Goal: Task Accomplishment & Management: Complete application form

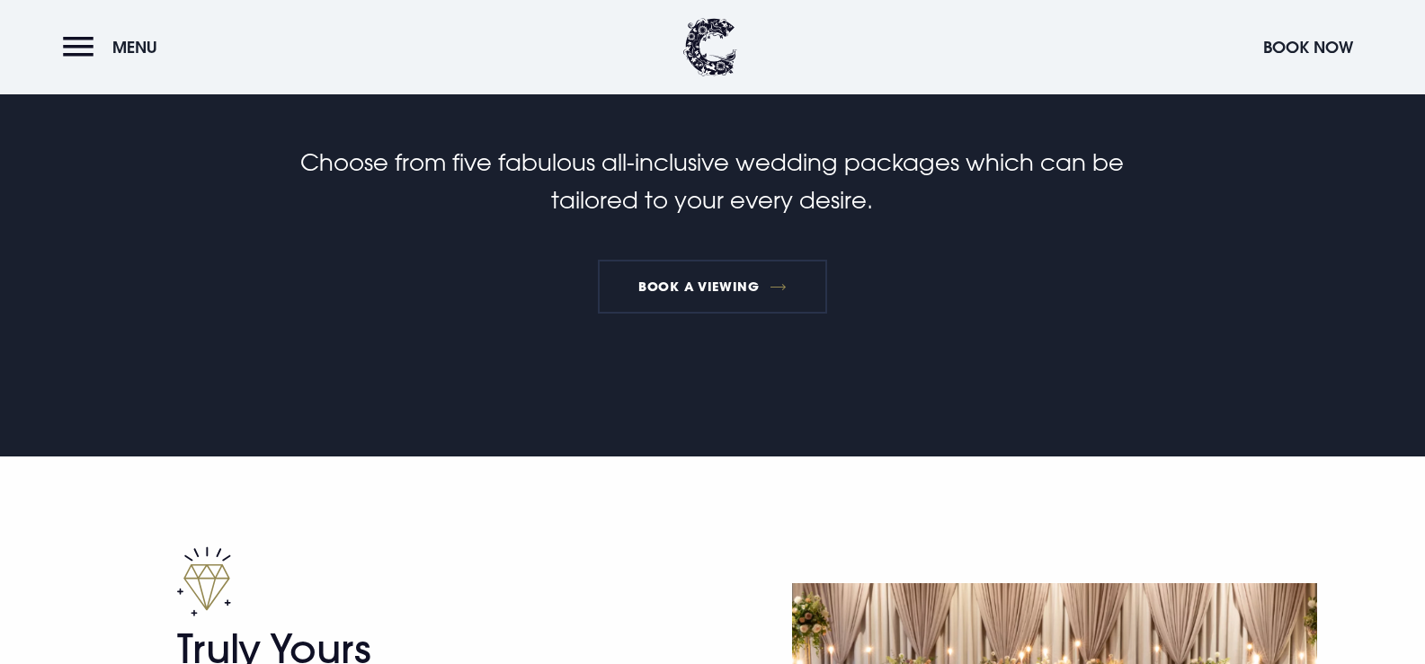
scroll to position [270, 0]
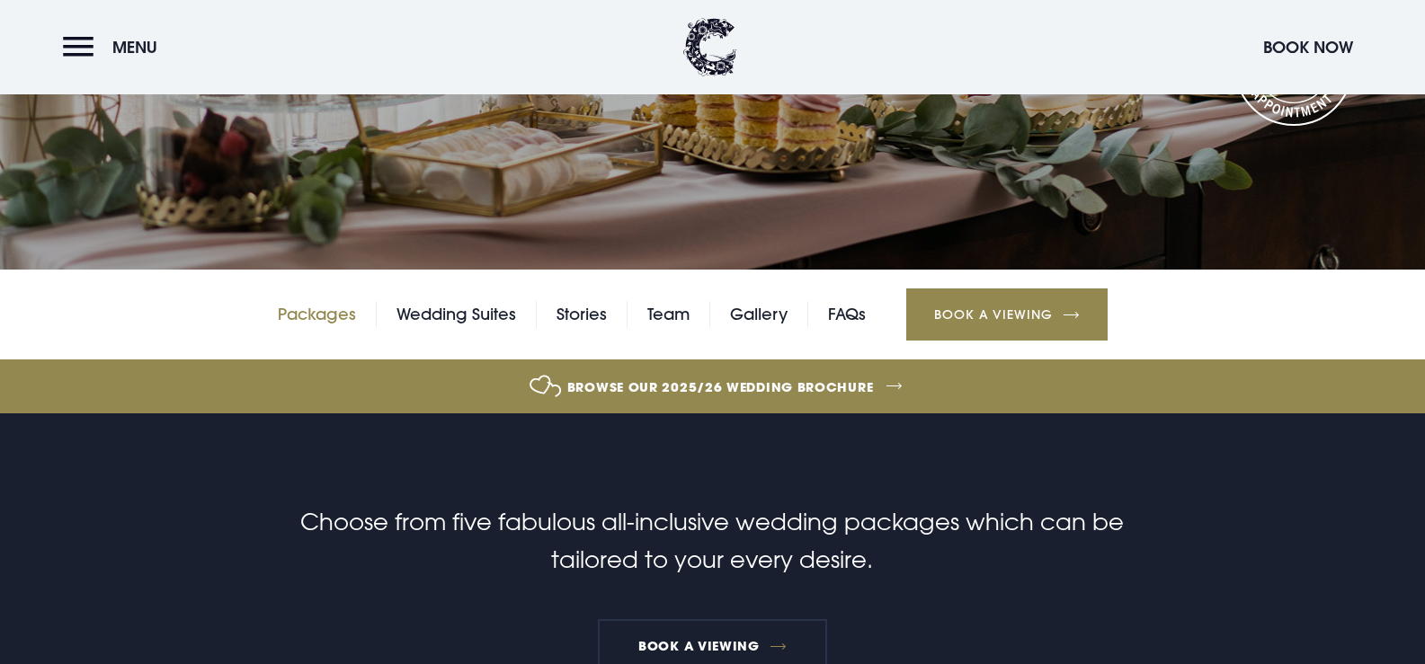
click at [344, 320] on link "Packages" at bounding box center [317, 314] width 78 height 27
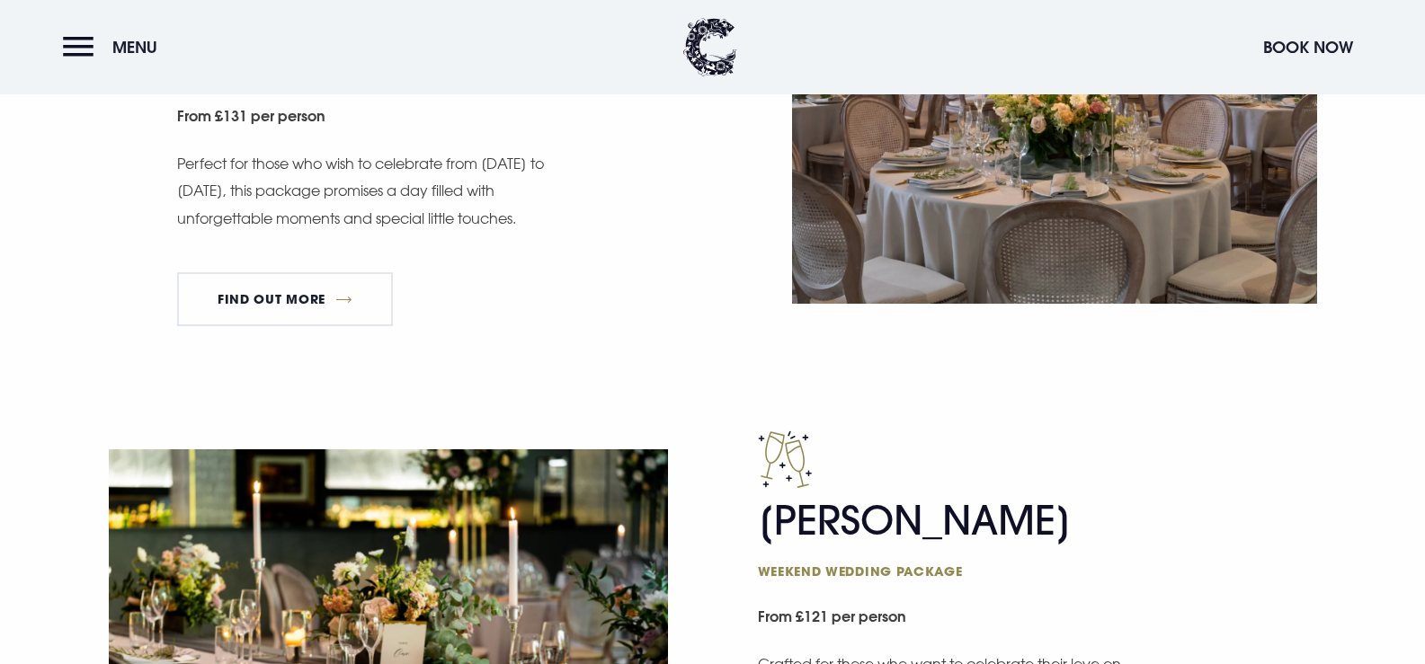
scroll to position [1169, 0]
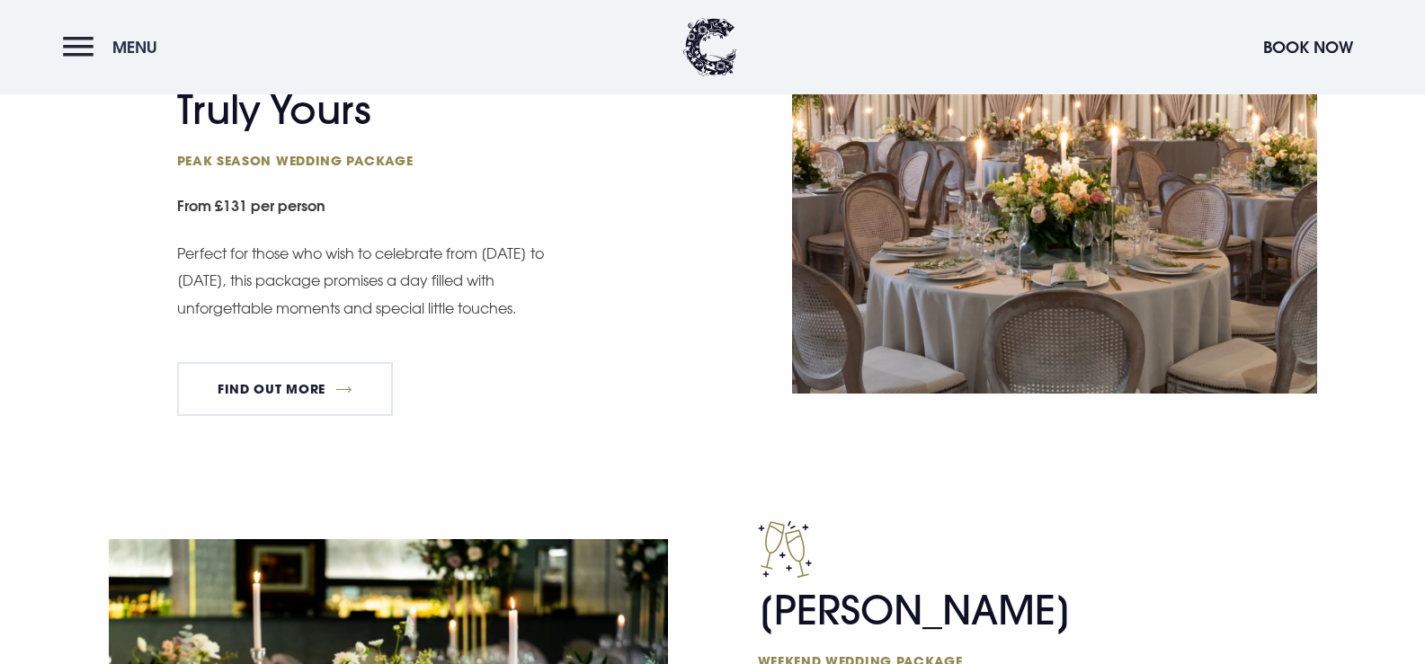
click at [103, 53] on button "Menu" at bounding box center [114, 47] width 103 height 39
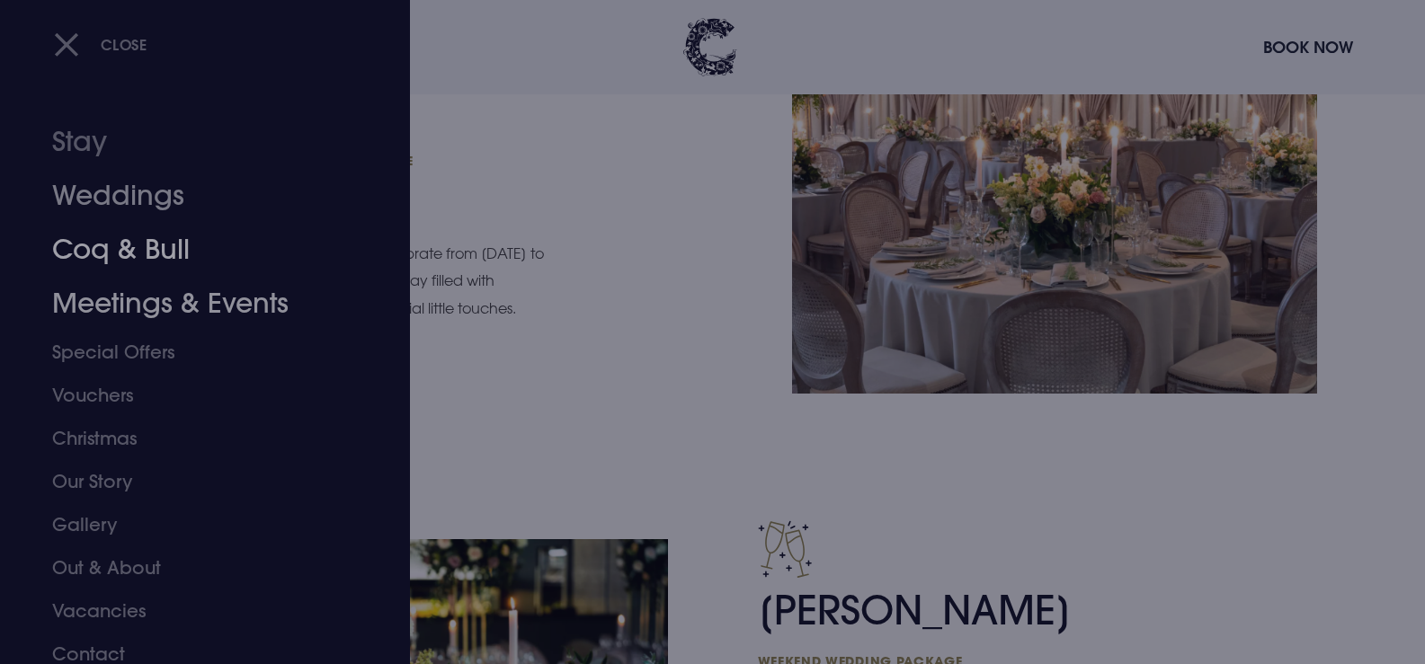
click at [176, 297] on link "Meetings & Events" at bounding box center [194, 304] width 284 height 54
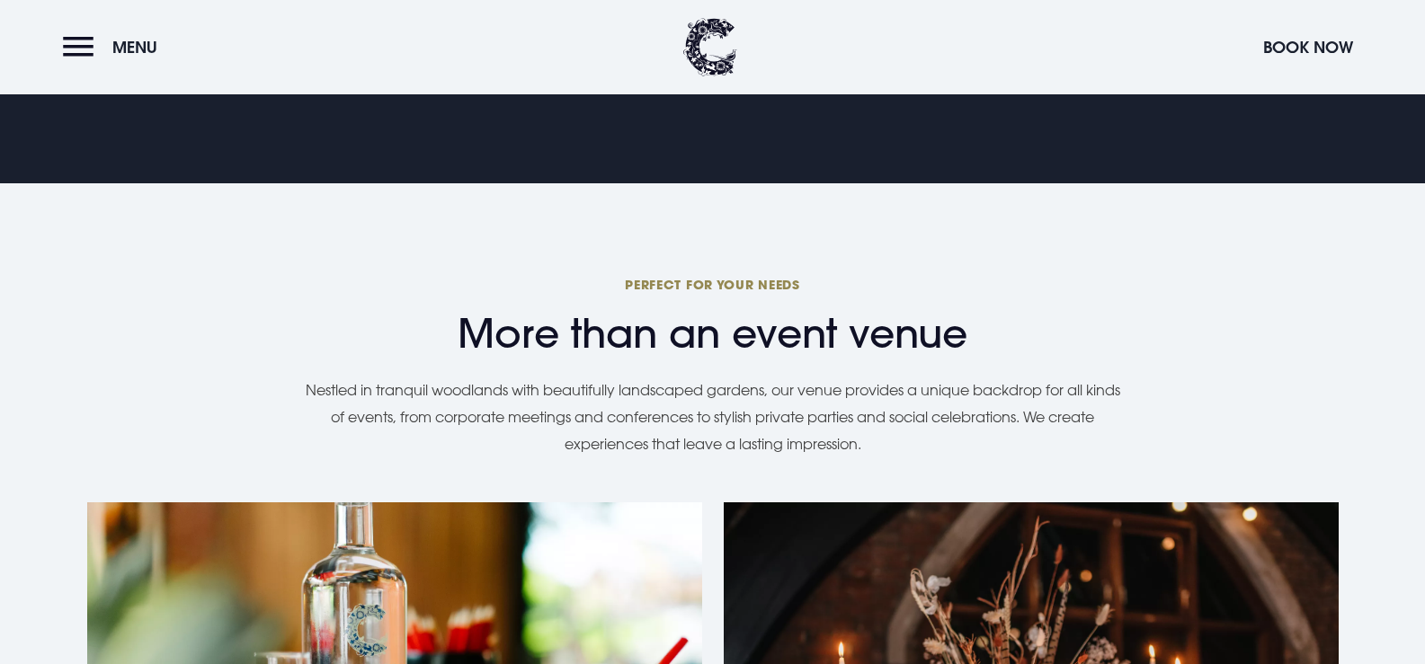
scroll to position [1349, 0]
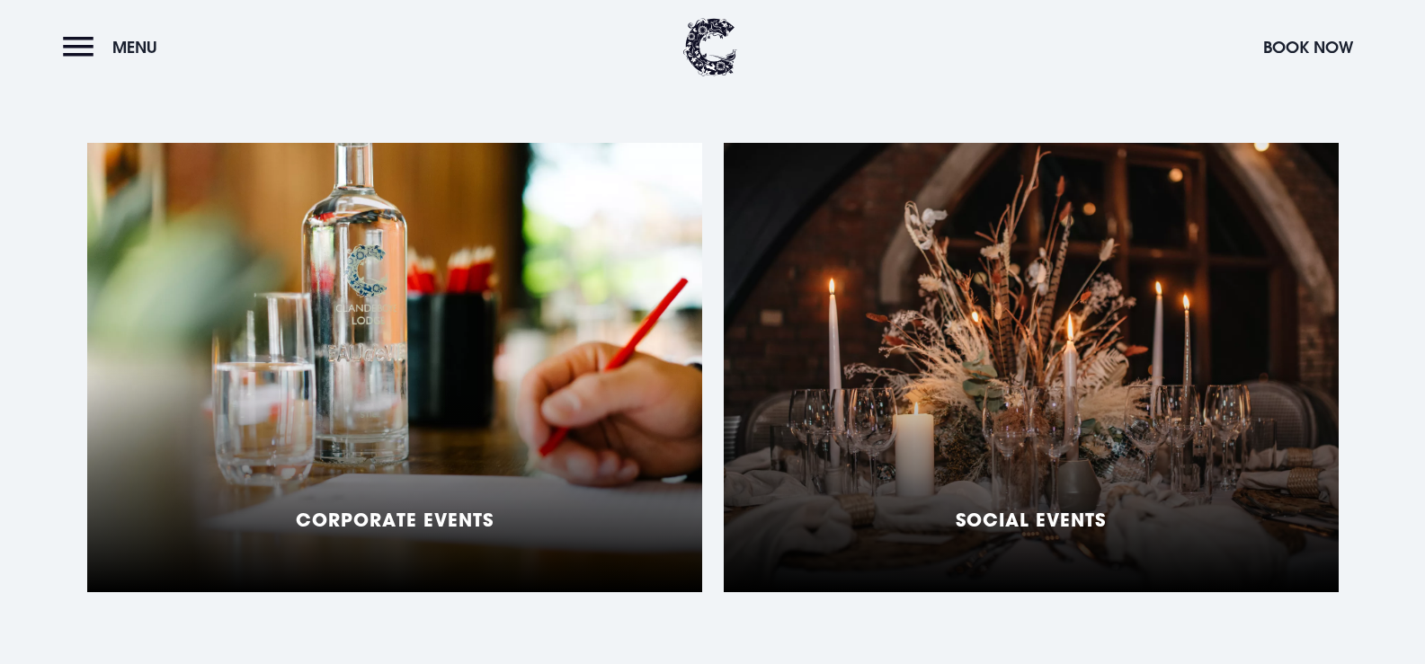
click at [906, 412] on div "Social Events" at bounding box center [1031, 368] width 615 height 450
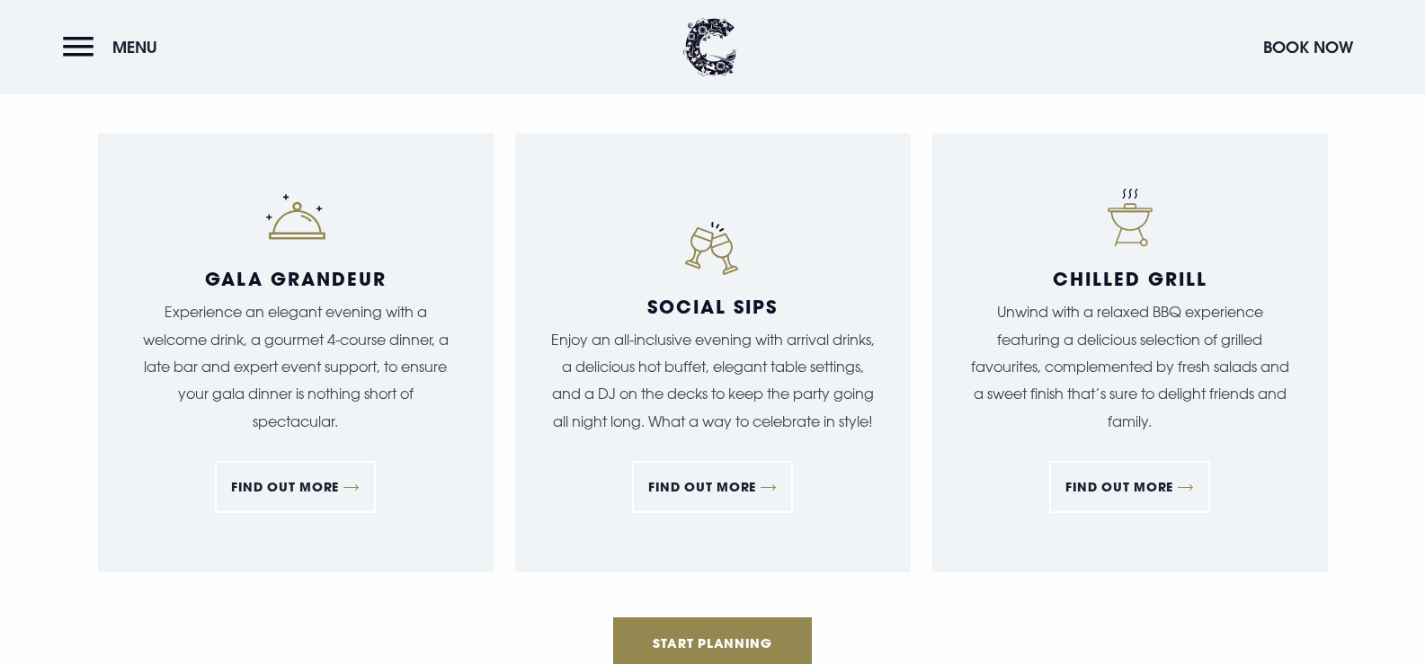
scroll to position [1978, 0]
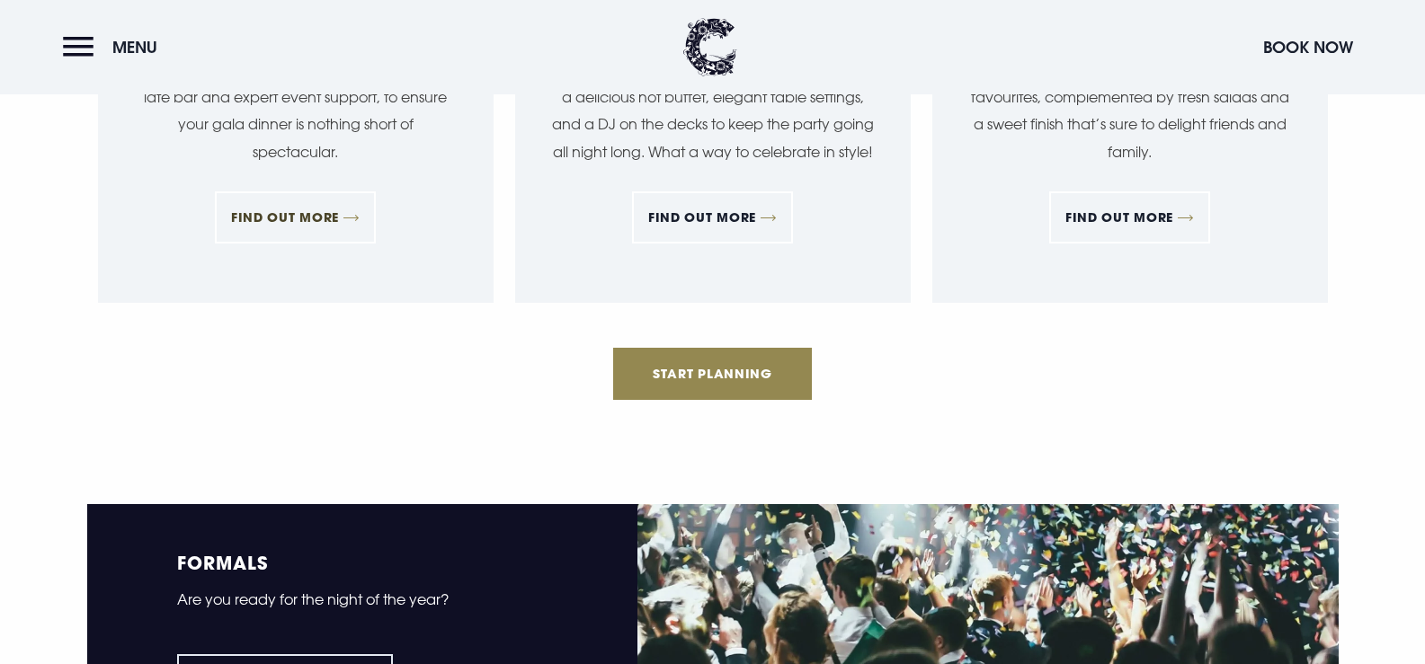
drag, startPoint x: 336, startPoint y: 220, endPoint x: 394, endPoint y: 274, distance: 78.9
click at [336, 220] on link "FIND OUT MORE" at bounding box center [295, 218] width 161 height 52
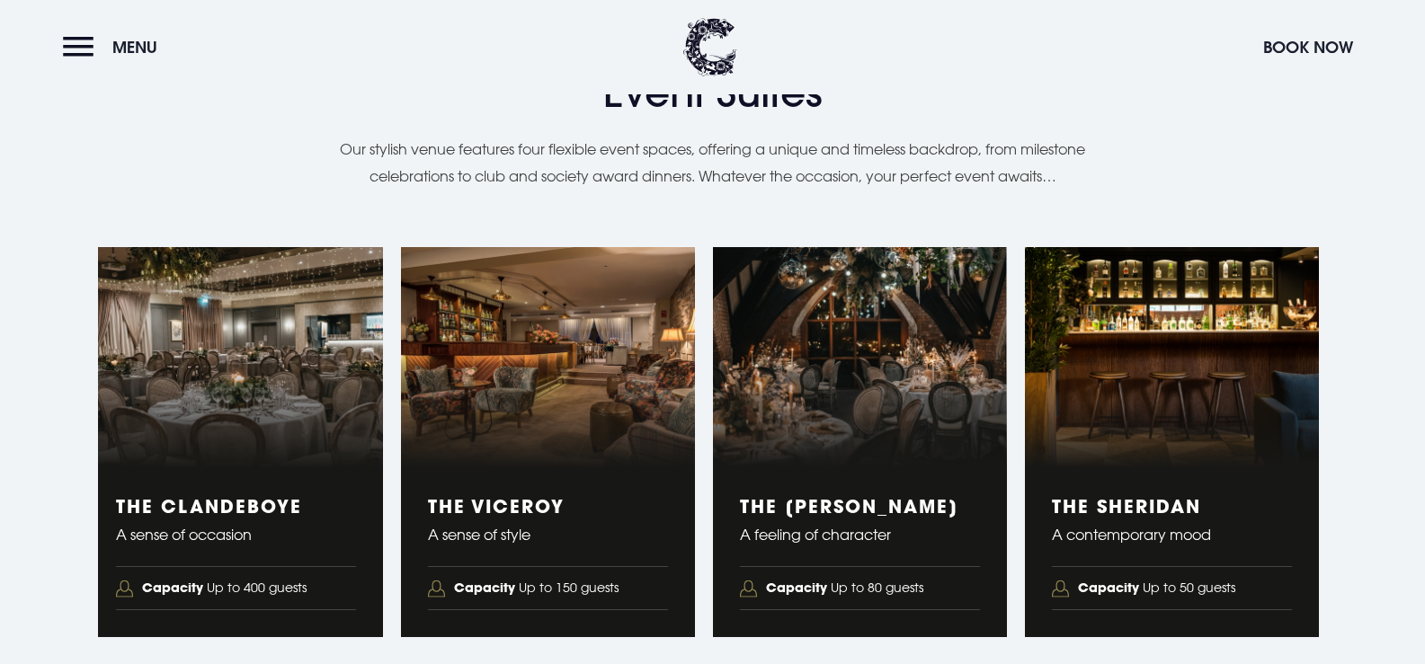
scroll to position [2967, 0]
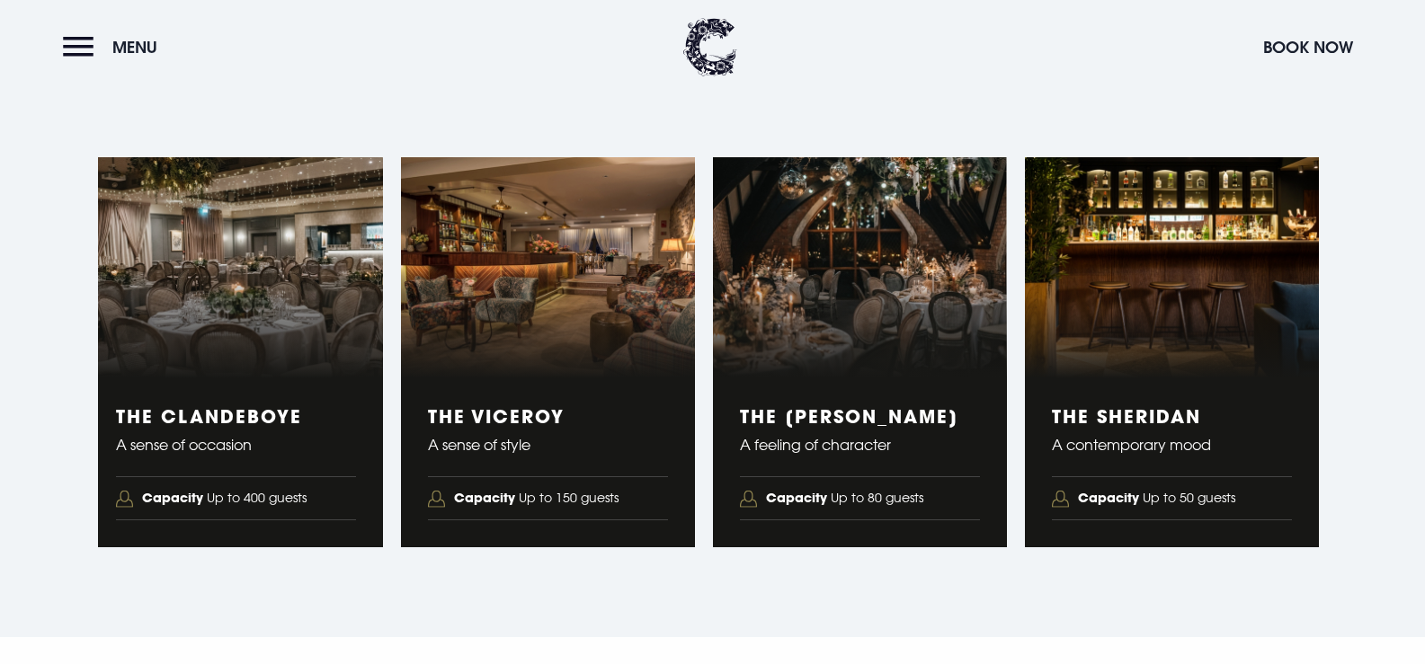
click at [514, 368] on figure "2 of 4" at bounding box center [548, 267] width 294 height 221
click at [566, 508] on span "Capacity Up to 150 guests" at bounding box center [536, 498] width 165 height 24
click at [477, 351] on figure "2 of 4" at bounding box center [548, 267] width 294 height 221
click at [241, 361] on figure "1 of 4" at bounding box center [236, 267] width 294 height 221
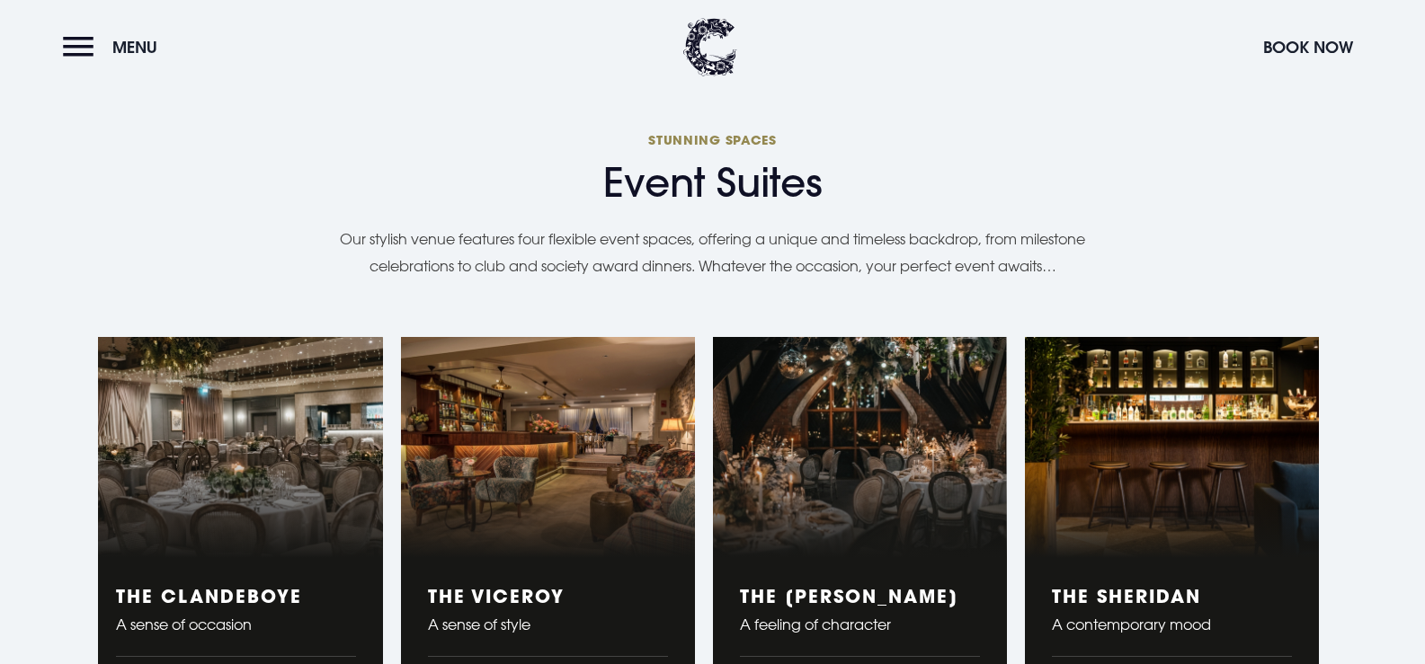
scroll to position [2877, 0]
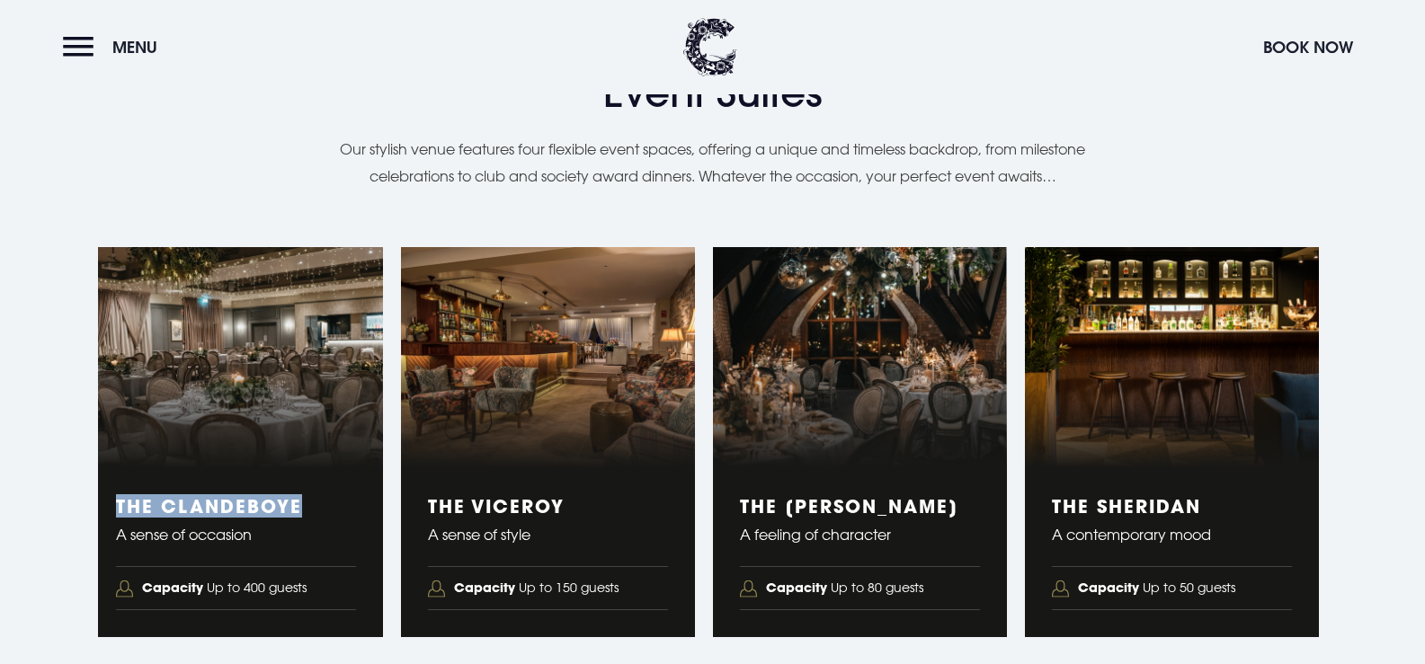
drag, startPoint x: 314, startPoint y: 512, endPoint x: 112, endPoint y: 507, distance: 201.5
click at [112, 507] on div "The Clandeboye A sense of occasion Capacity Up to 400 guests" at bounding box center [236, 552] width 294 height 169
copy h3 "The Clandeboye"
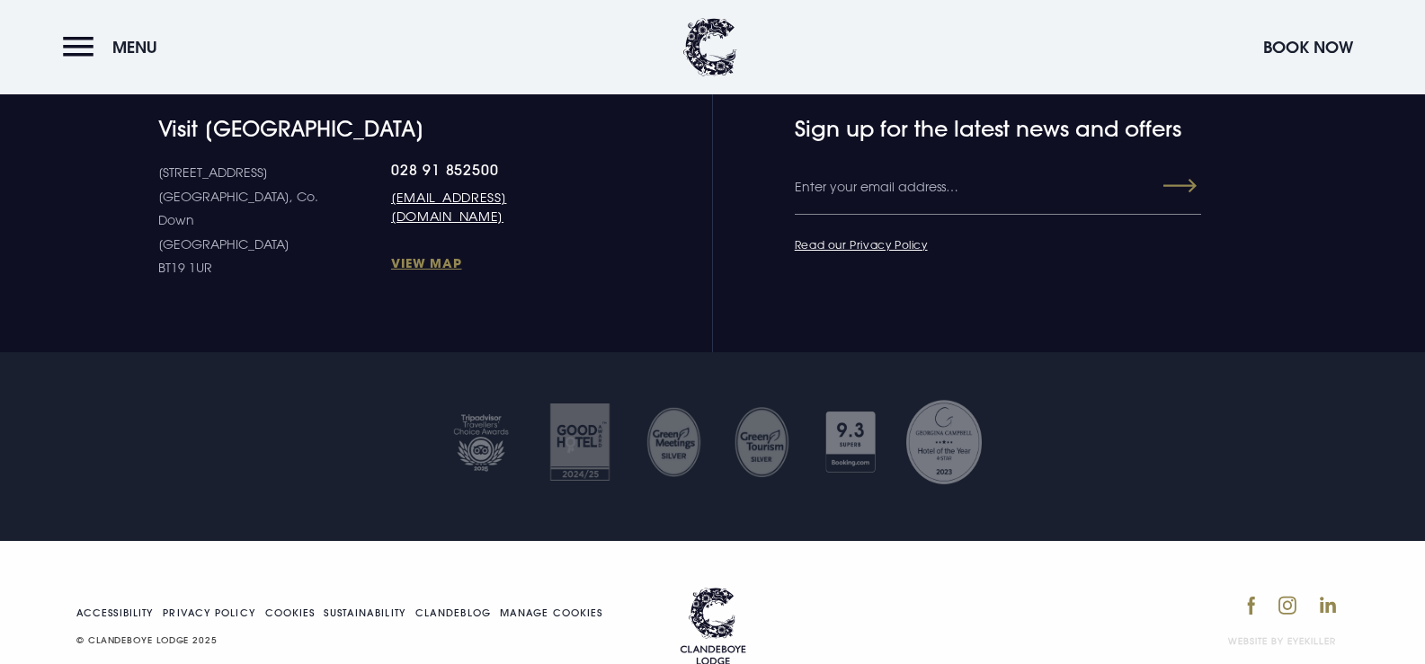
scroll to position [6759, 0]
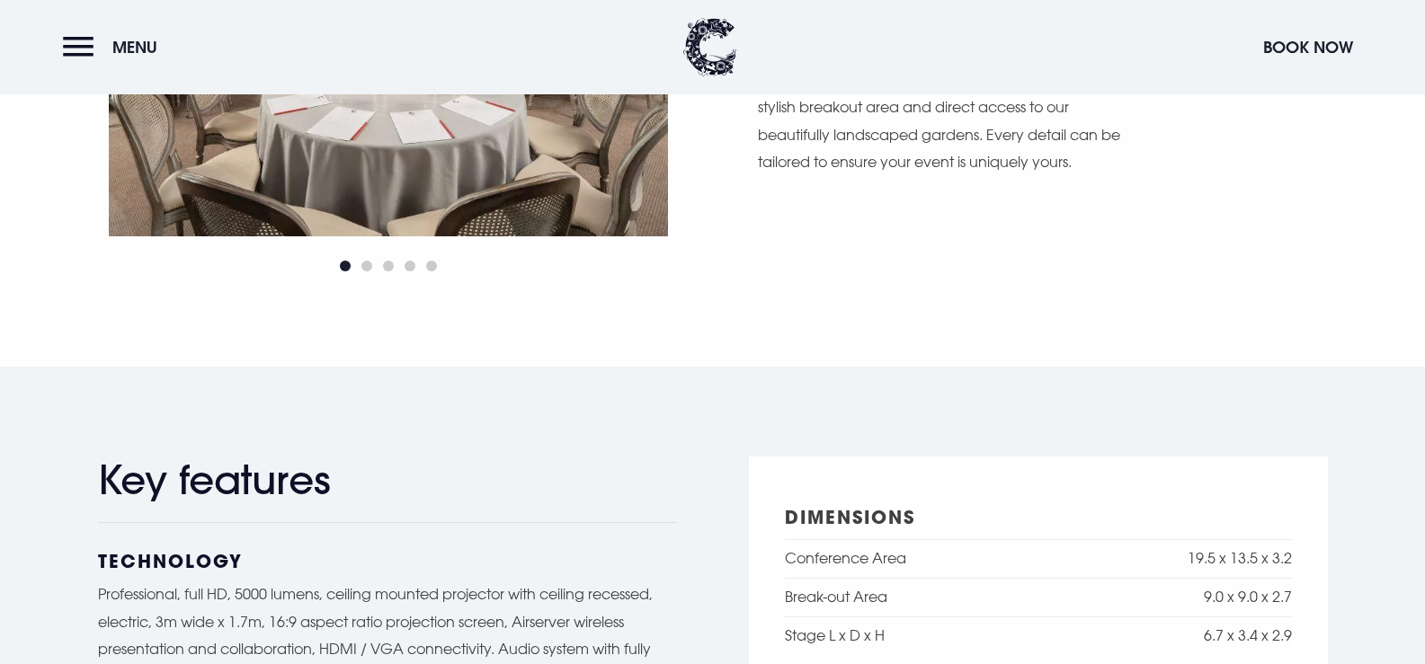
scroll to position [809, 0]
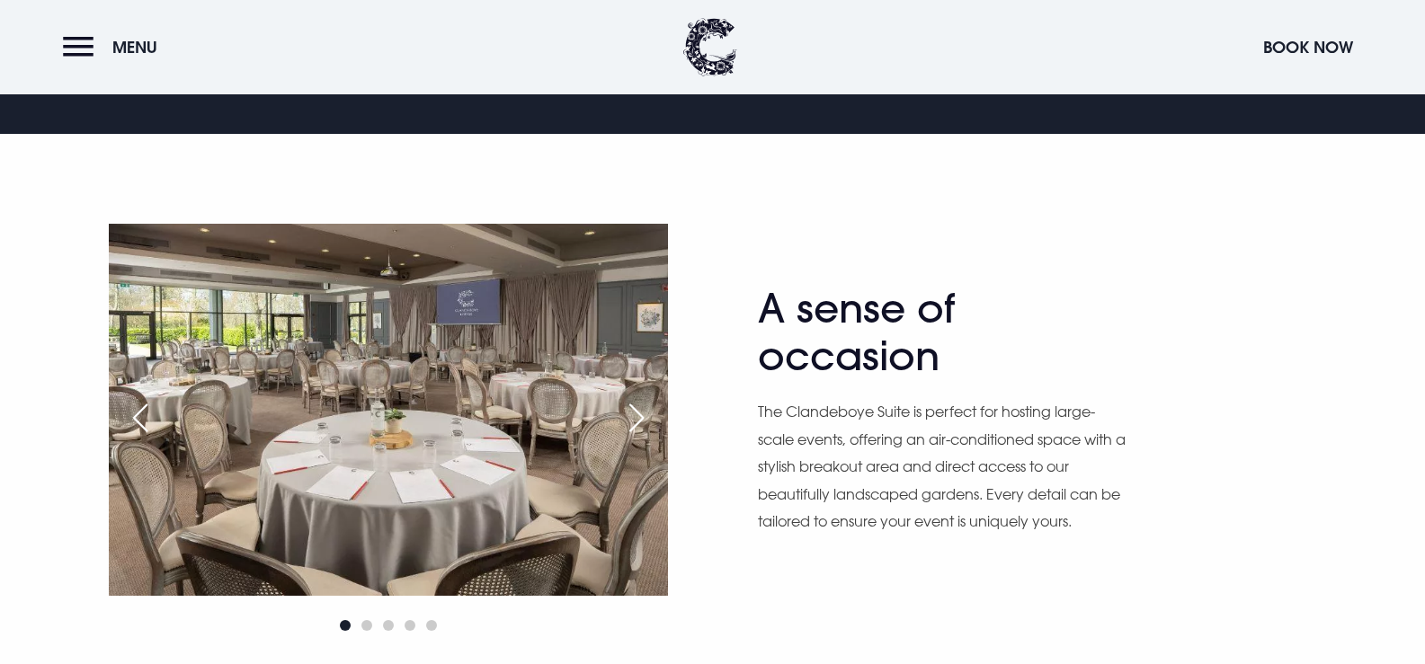
click at [634, 427] on div "Next slide" at bounding box center [636, 418] width 45 height 40
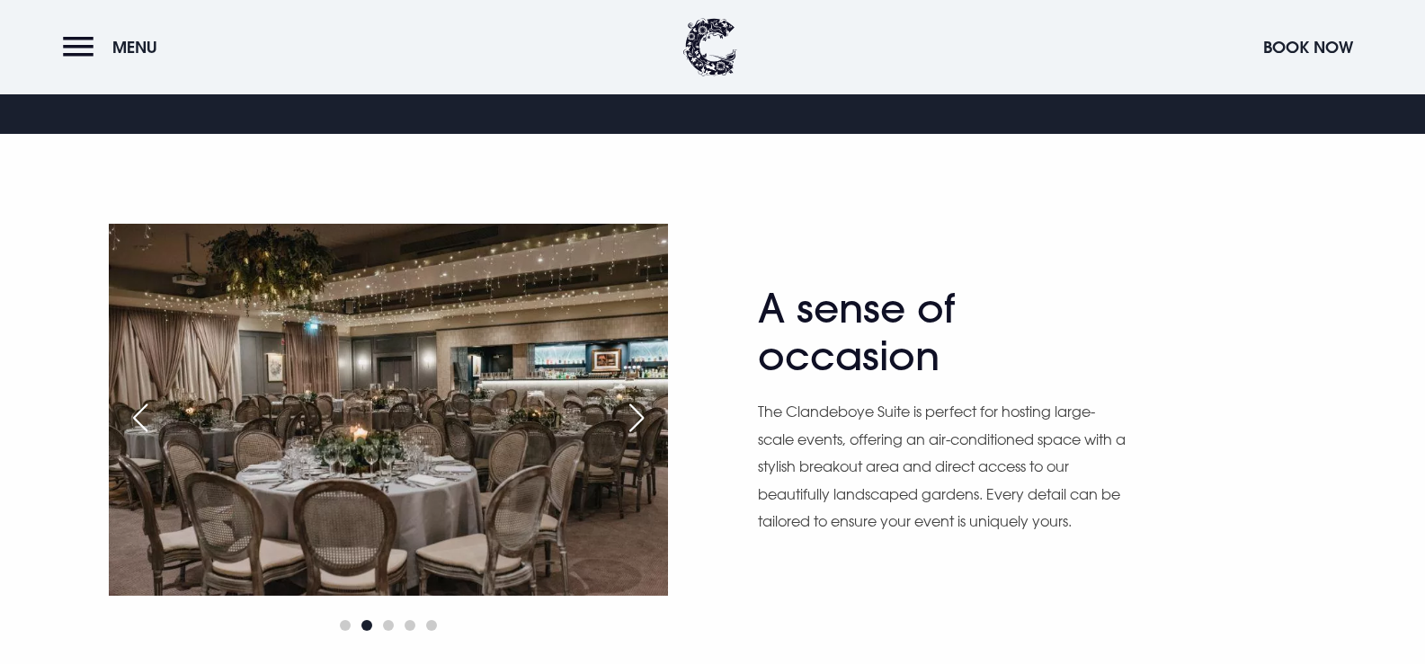
click at [634, 427] on div "Next slide" at bounding box center [636, 418] width 45 height 40
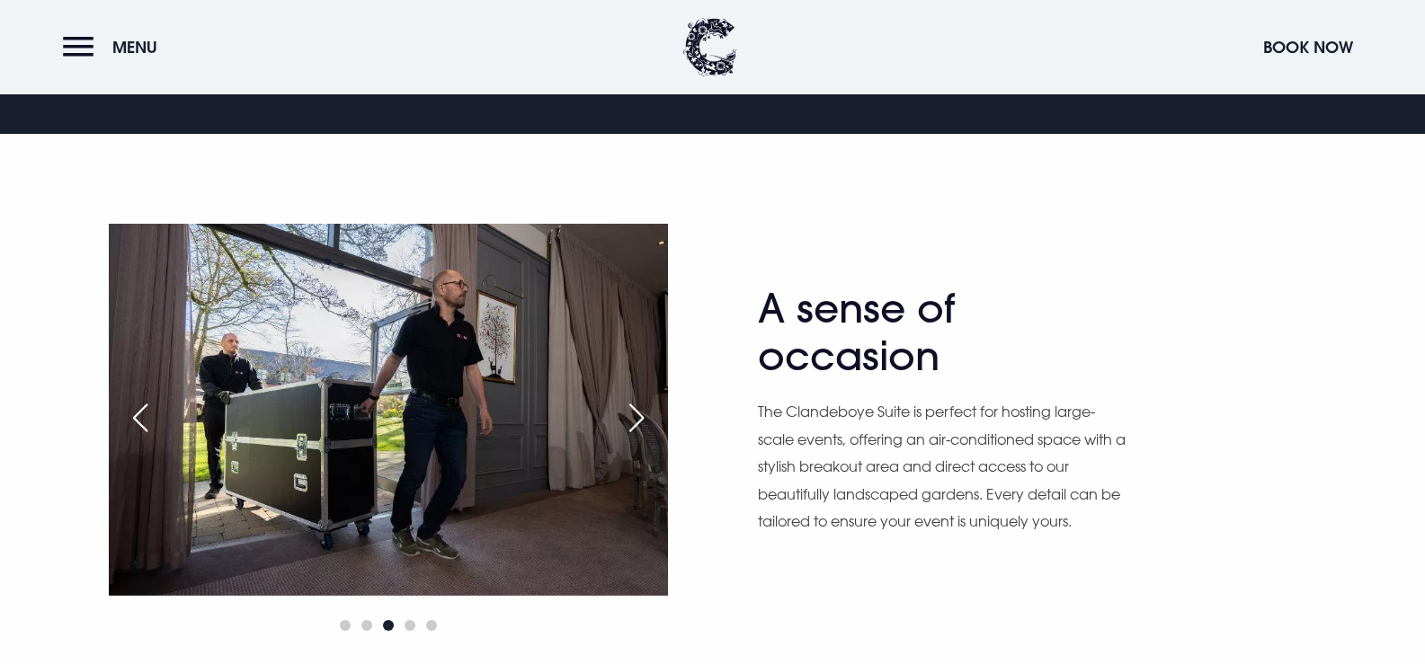
click at [634, 427] on div "Next slide" at bounding box center [636, 418] width 45 height 40
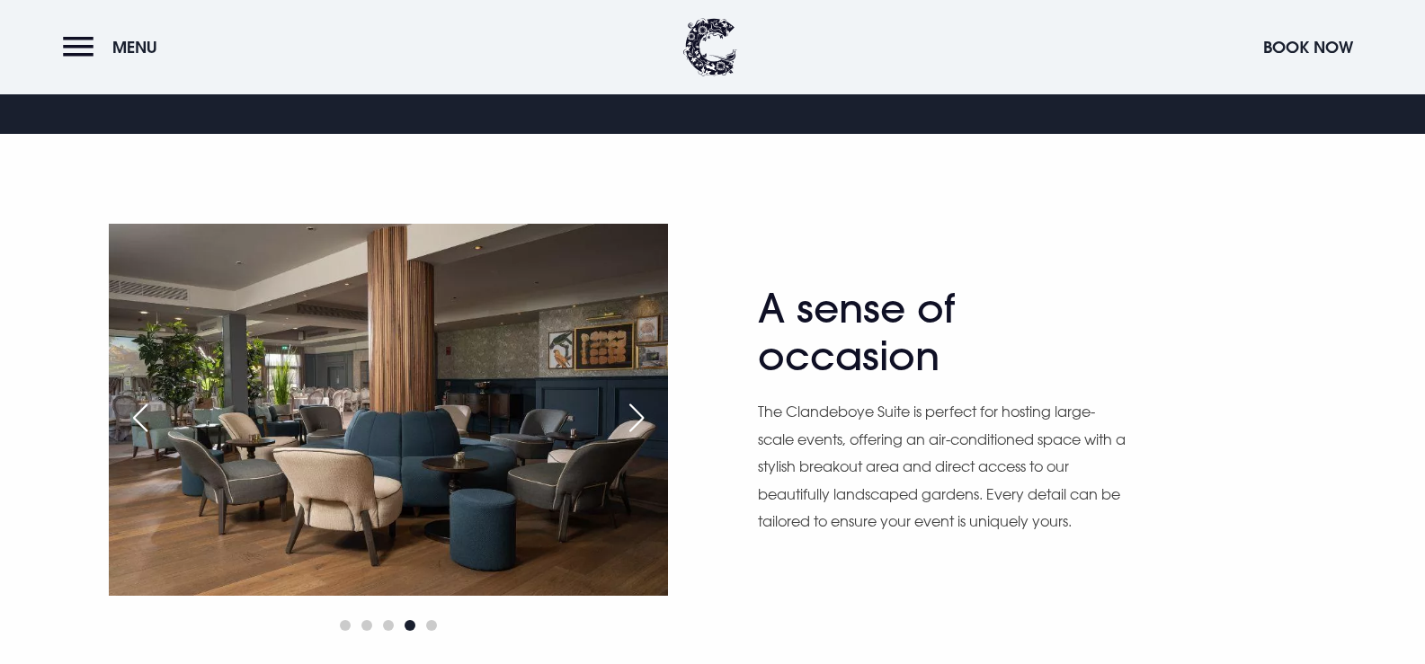
click at [634, 427] on div "Next slide" at bounding box center [636, 418] width 45 height 40
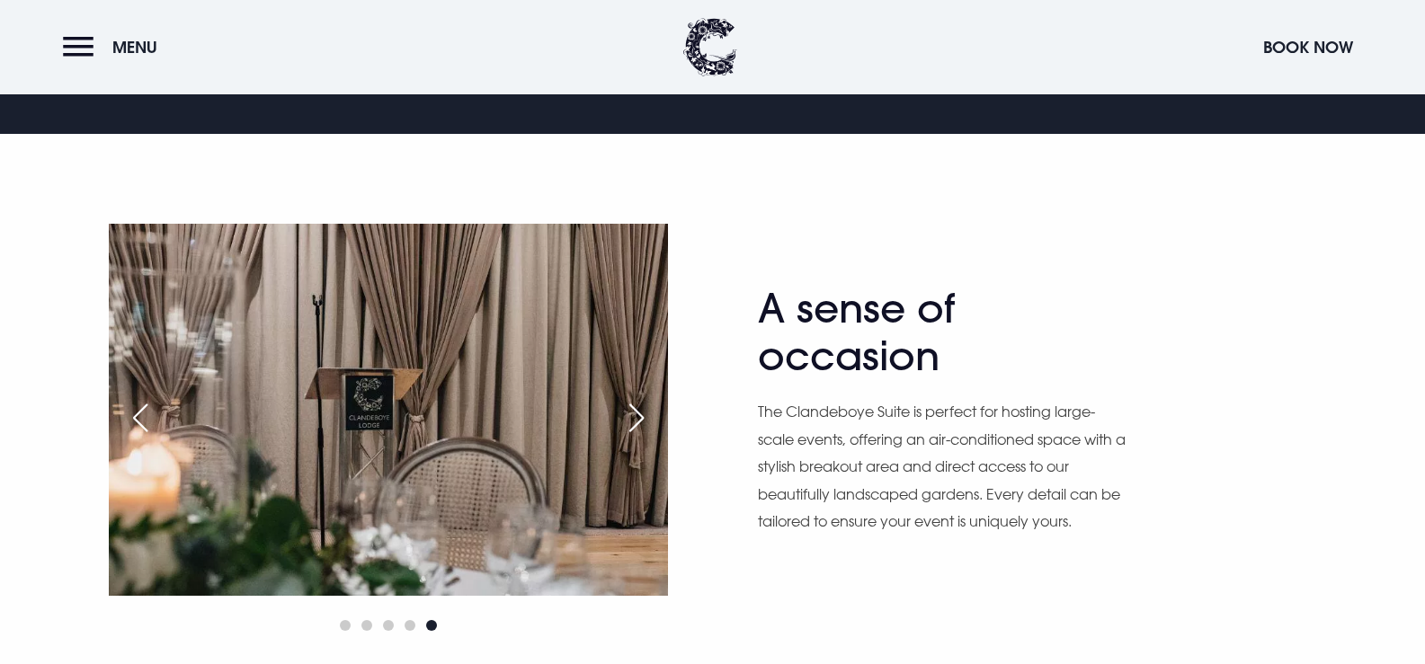
click at [637, 428] on div "Next slide" at bounding box center [636, 418] width 45 height 40
click at [637, 429] on div "Next slide" at bounding box center [636, 418] width 45 height 40
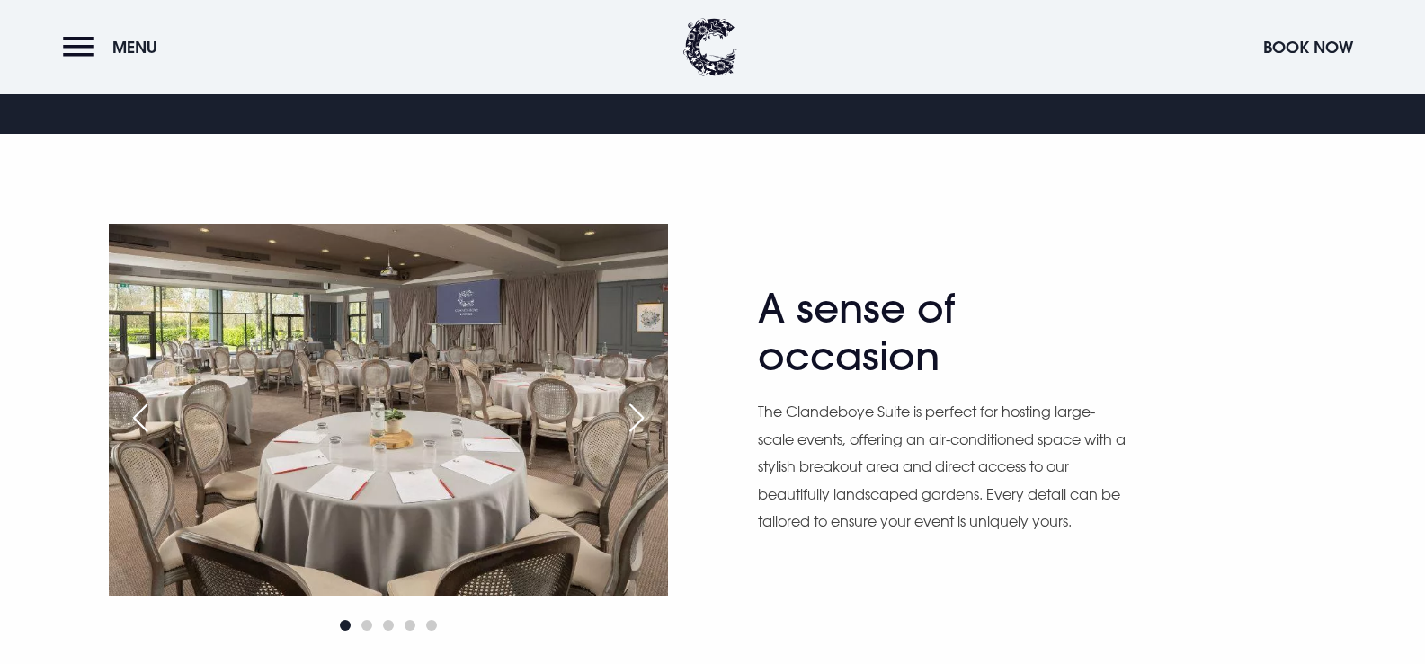
click at [637, 429] on div "Next slide" at bounding box center [636, 418] width 45 height 40
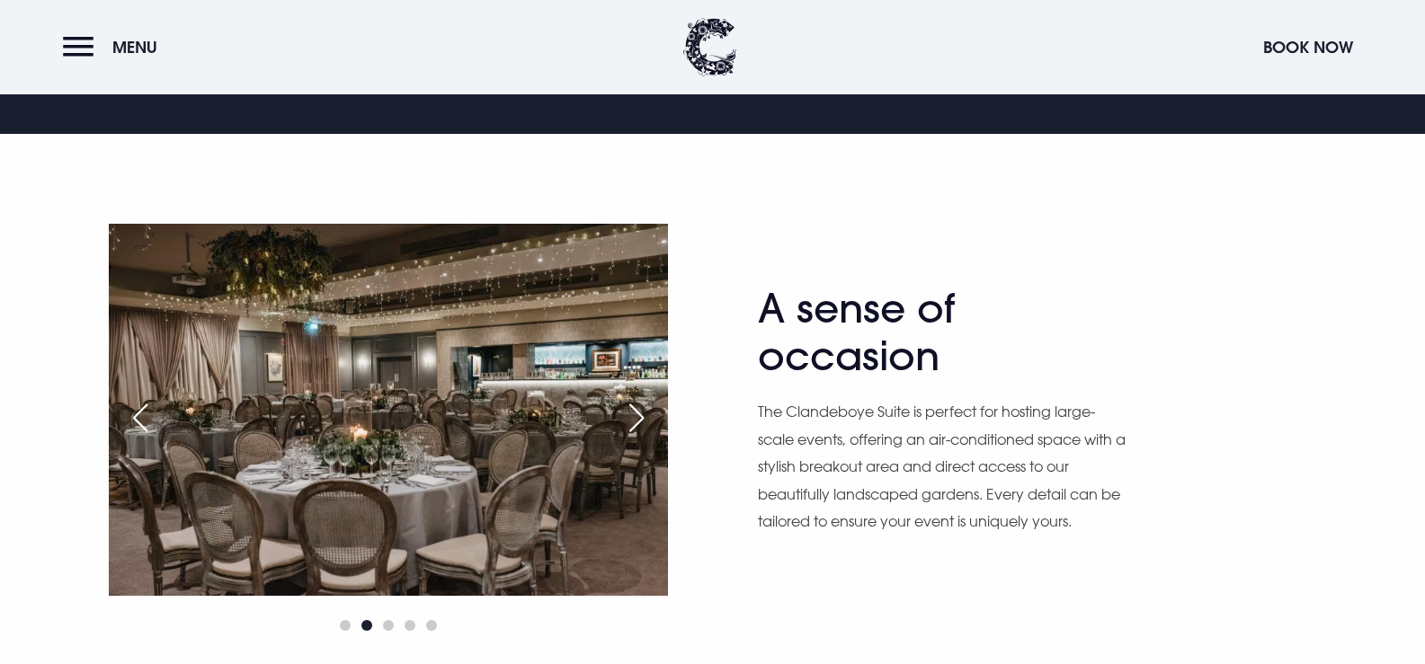
click at [142, 421] on div "Previous slide" at bounding box center [140, 418] width 45 height 40
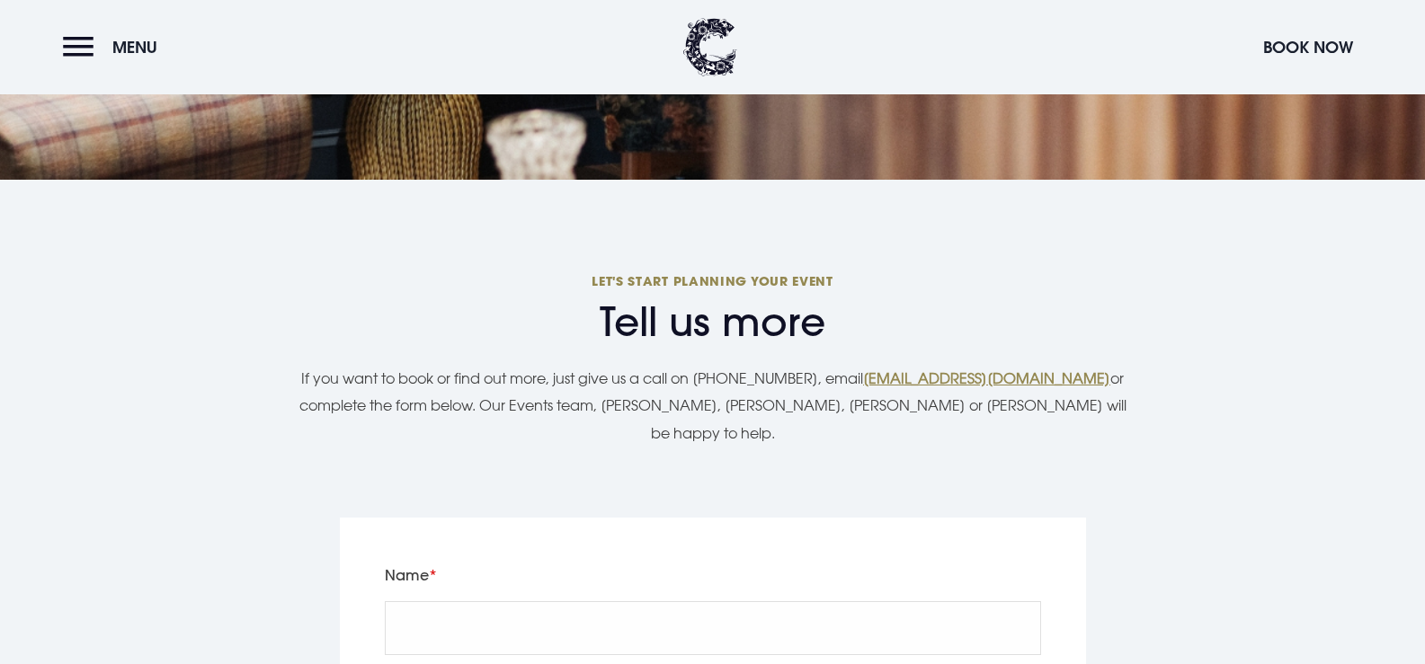
scroll to position [3327, 0]
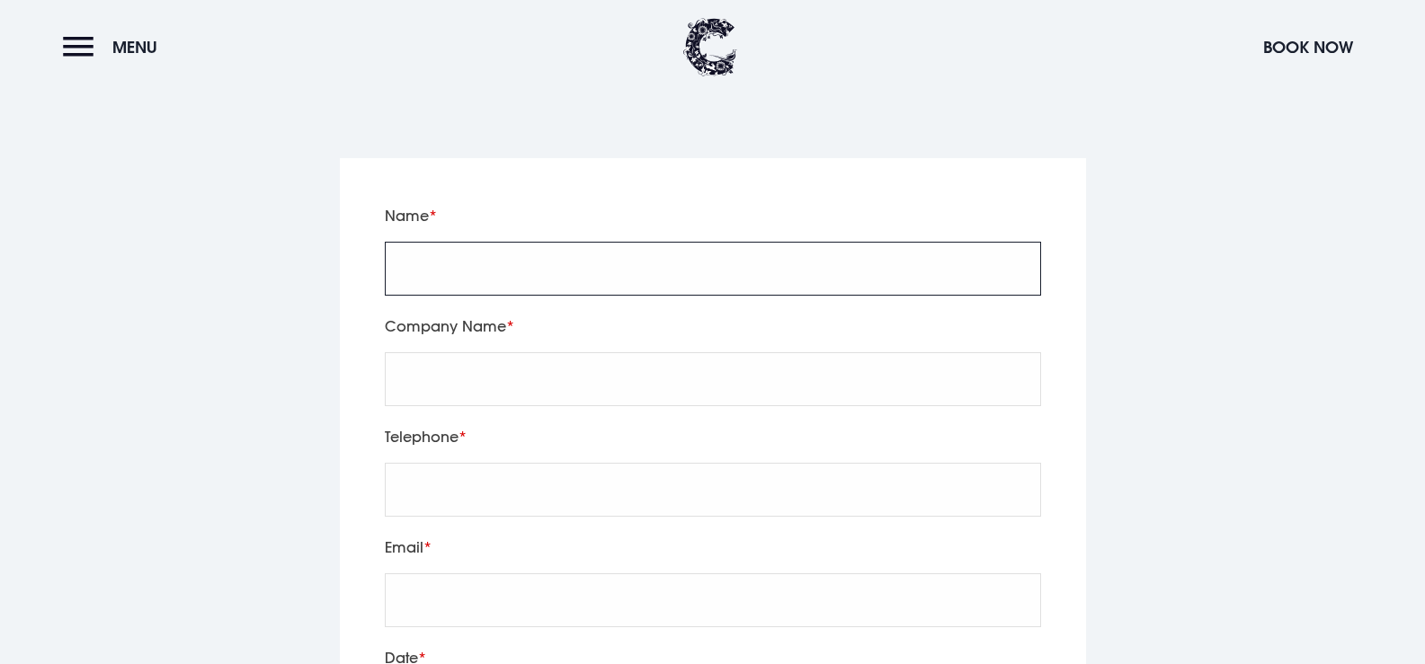
click at [514, 242] on input "Name" at bounding box center [713, 269] width 656 height 54
type input "Leah Malone"
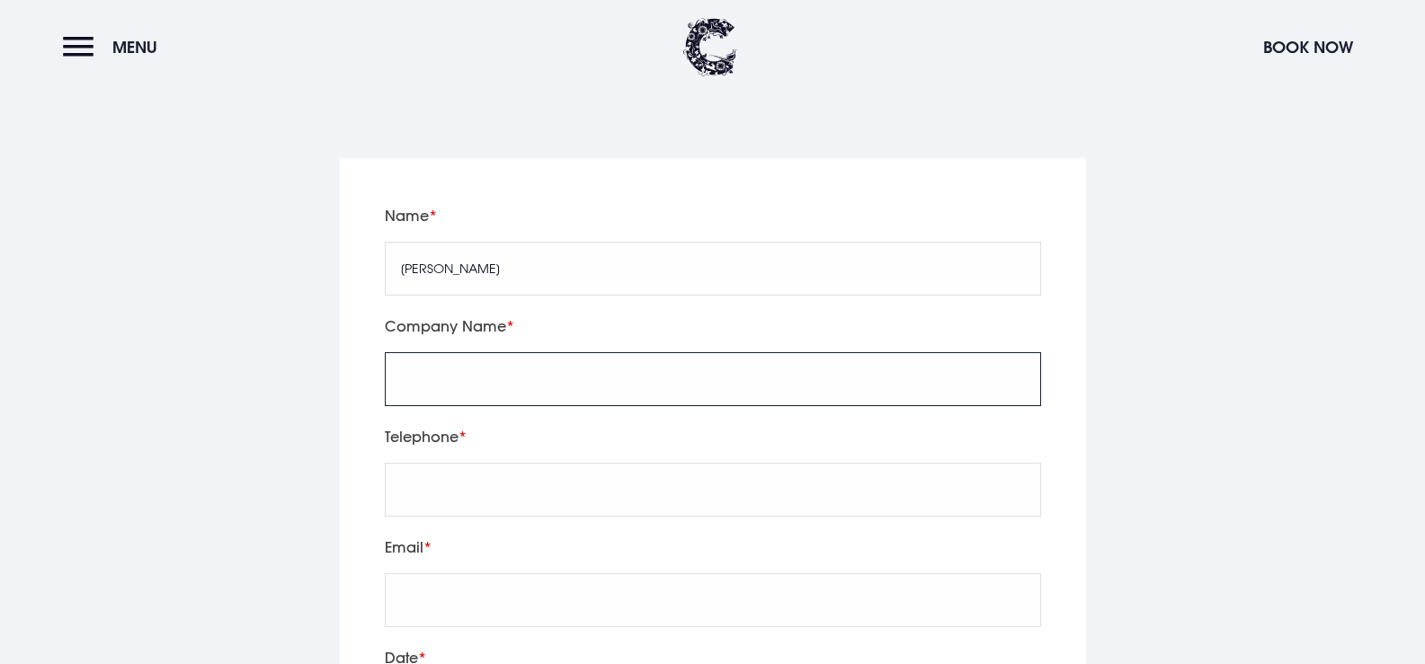
click at [594, 352] on input "Company Name" at bounding box center [713, 379] width 656 height 54
type input "CRASH Services"
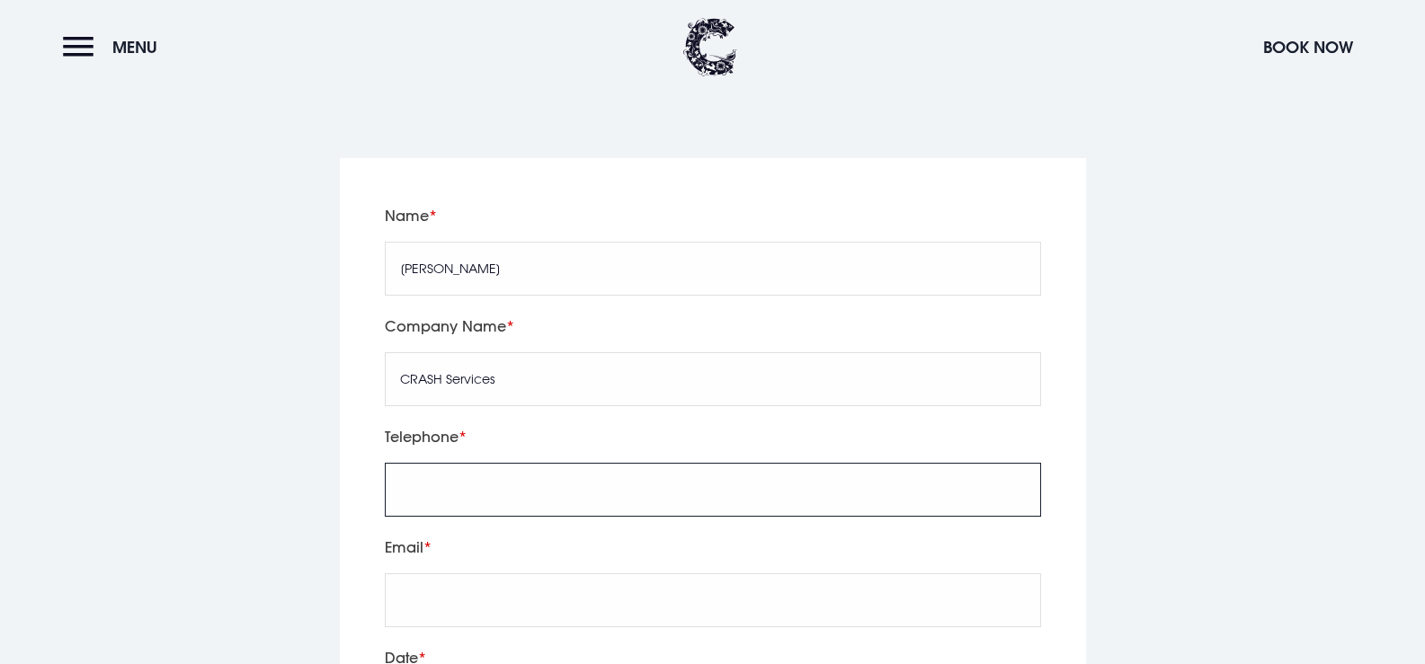
click at [650, 463] on input "tel" at bounding box center [713, 490] width 656 height 54
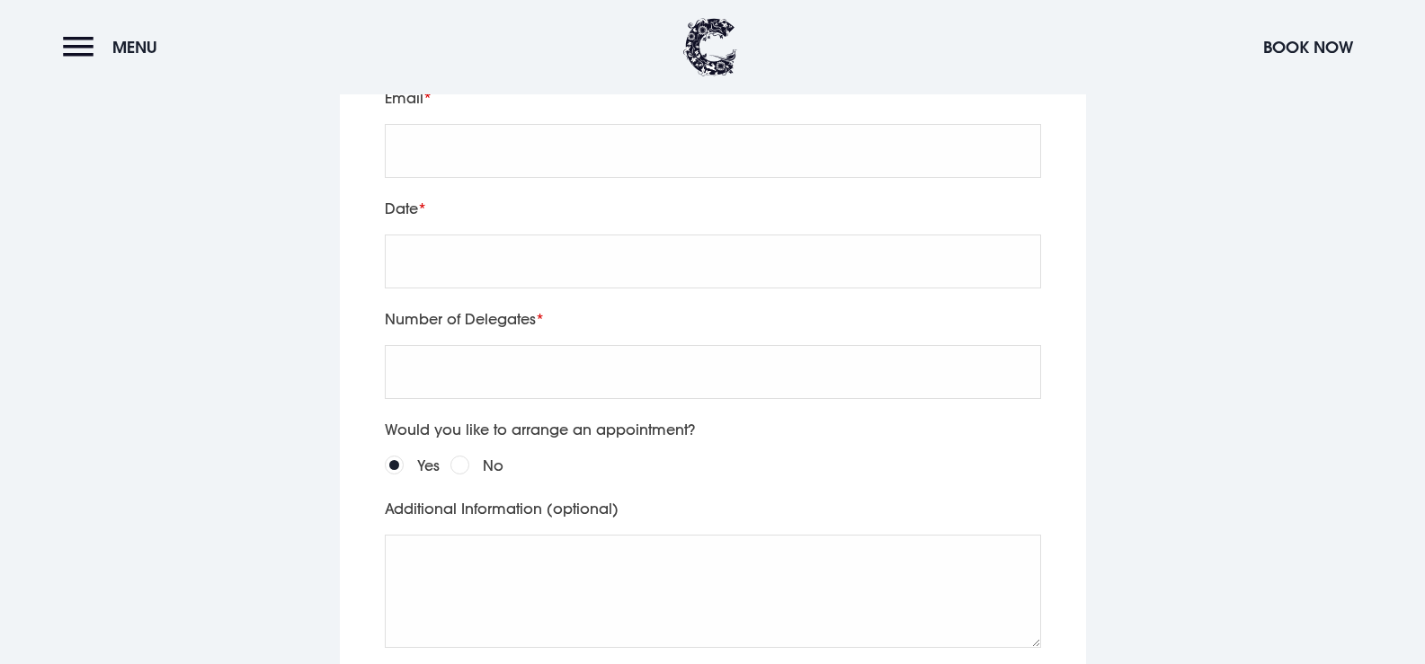
type input "07713803866"
click at [522, 199] on div "Date" at bounding box center [713, 251] width 669 height 111
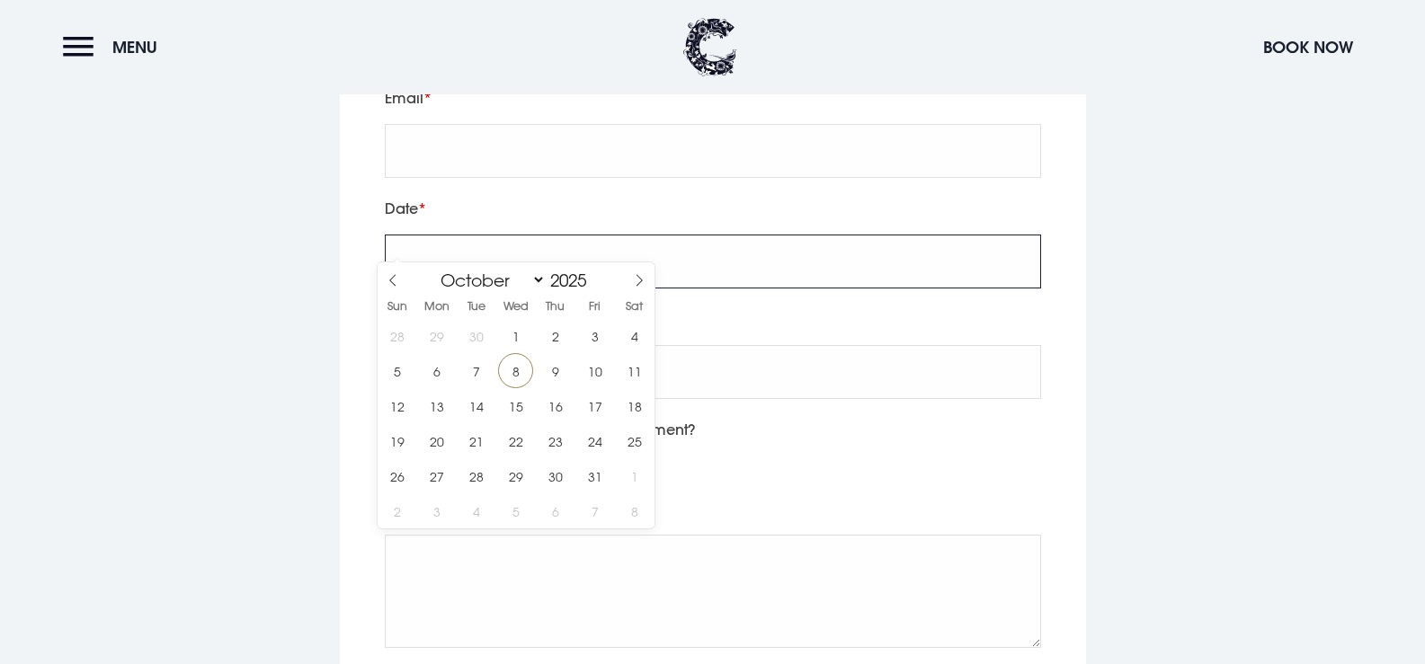
click at [522, 235] on input "text" at bounding box center [713, 262] width 656 height 54
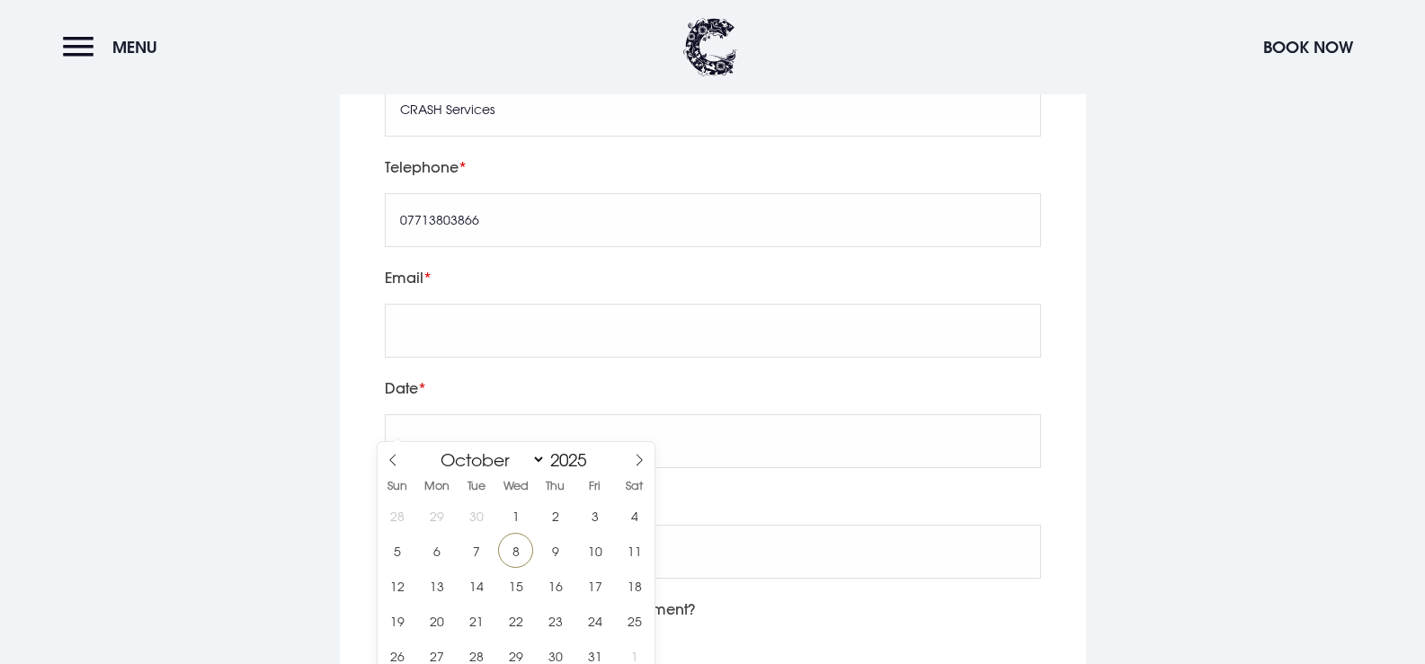
click at [506, 334] on div "Email" at bounding box center [713, 320] width 669 height 111
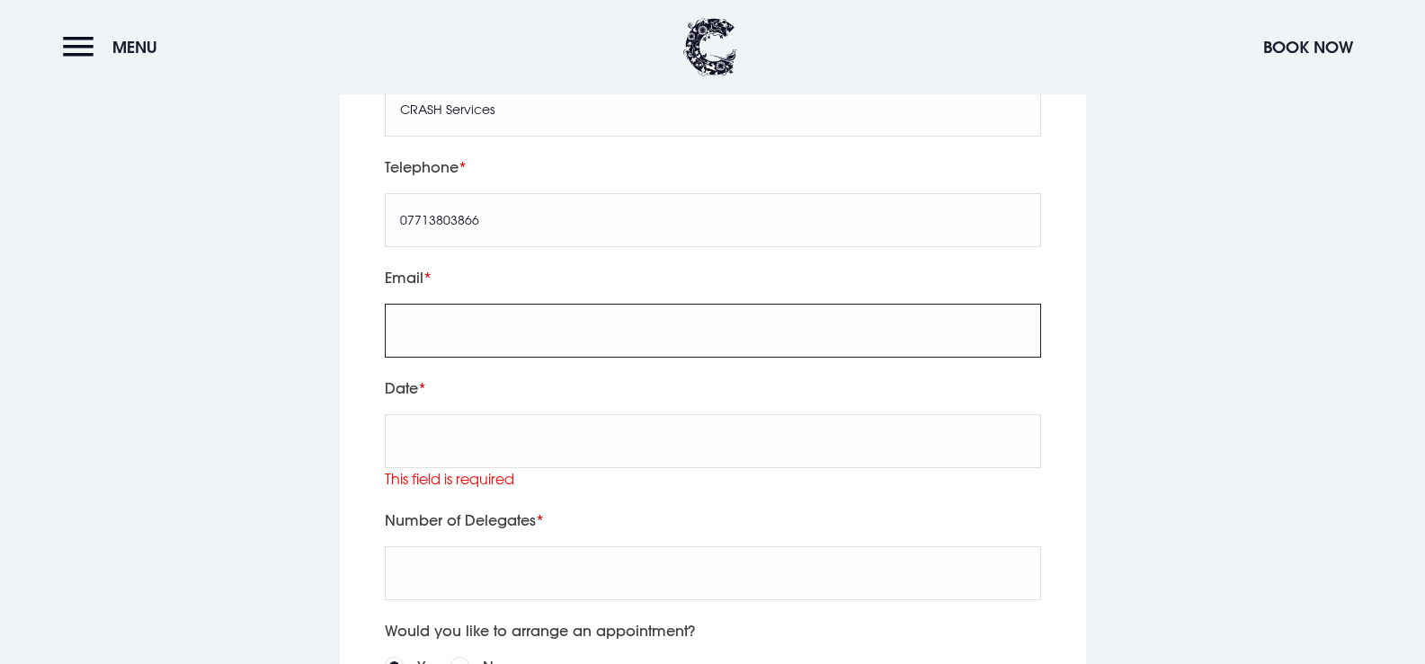
click at [534, 304] on input "Email" at bounding box center [713, 331] width 656 height 54
type input "leah.malone@crashservices.com"
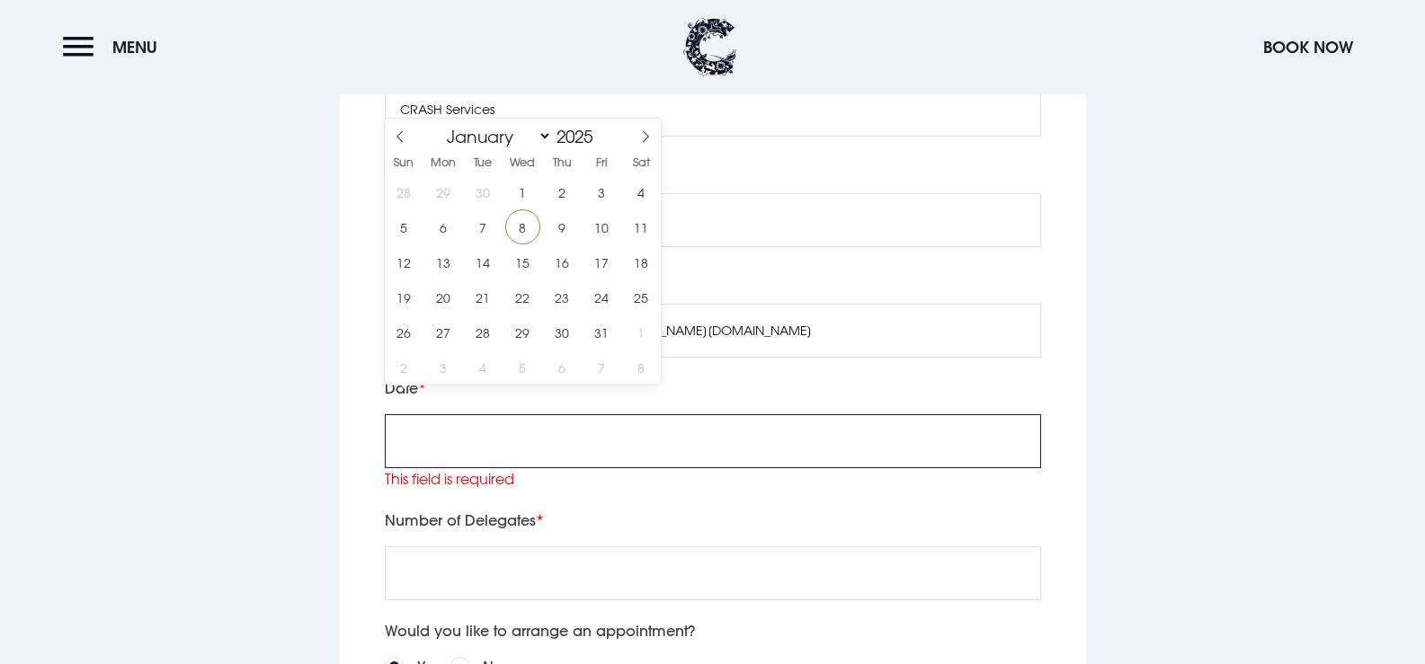
click at [470, 415] on input "text" at bounding box center [713, 442] width 656 height 54
click at [639, 138] on icon at bounding box center [645, 136] width 13 height 13
select select "11"
click at [639, 138] on icon at bounding box center [645, 136] width 13 height 13
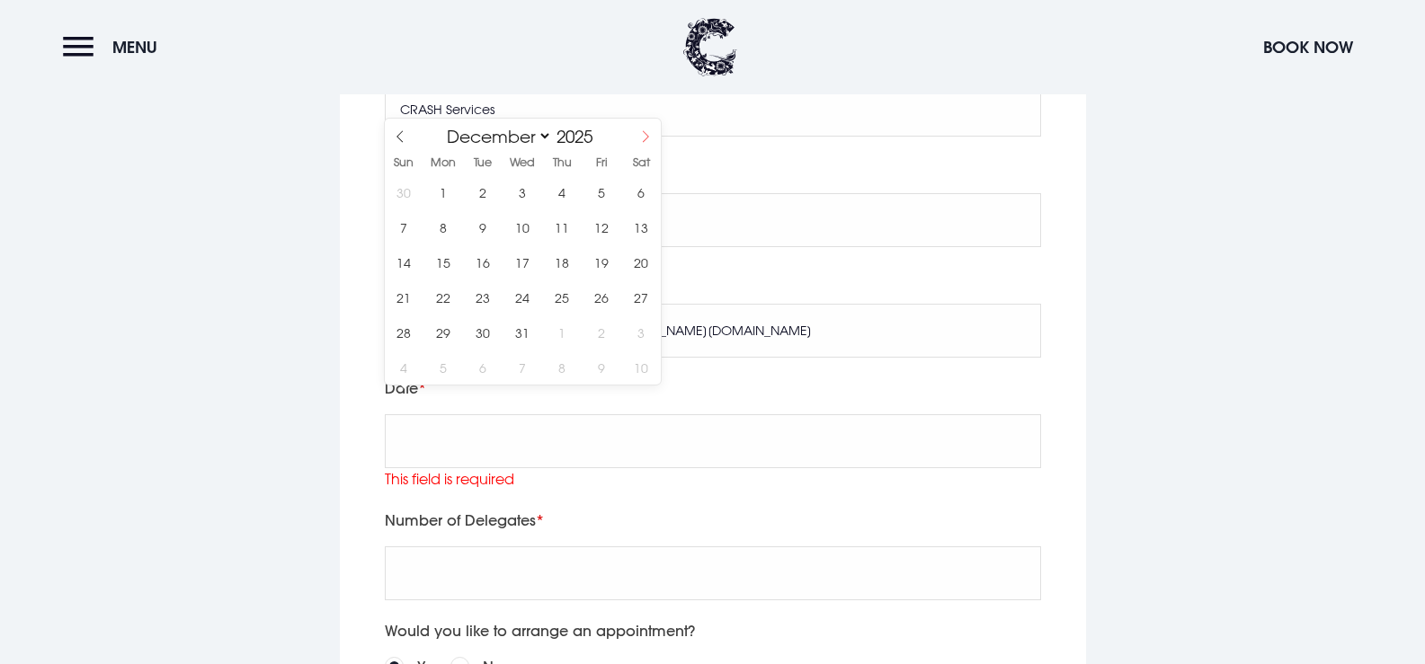
type input "2026"
click at [639, 138] on icon at bounding box center [645, 136] width 13 height 13
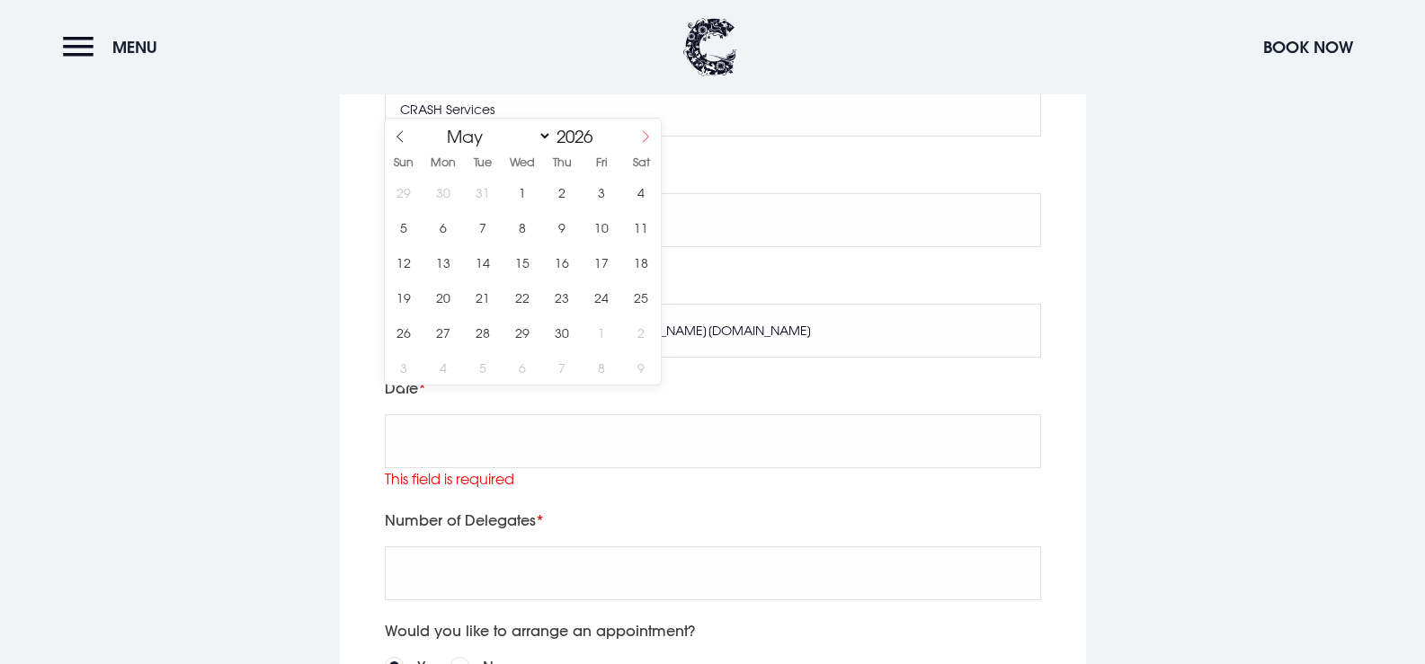
click at [639, 138] on icon at bounding box center [645, 136] width 13 height 13
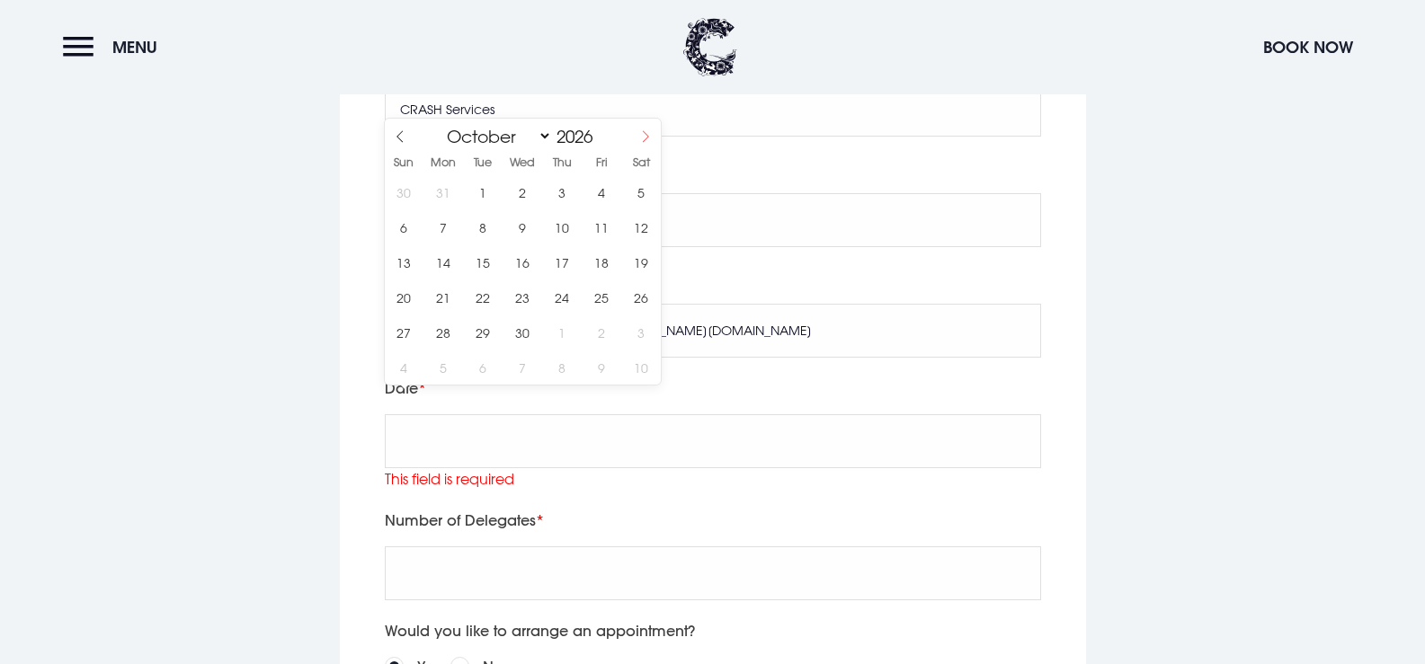
click at [639, 138] on icon at bounding box center [645, 136] width 13 height 13
select select "11"
click at [640, 232] on span "12" at bounding box center [641, 227] width 35 height 35
type input "2026/12/12"
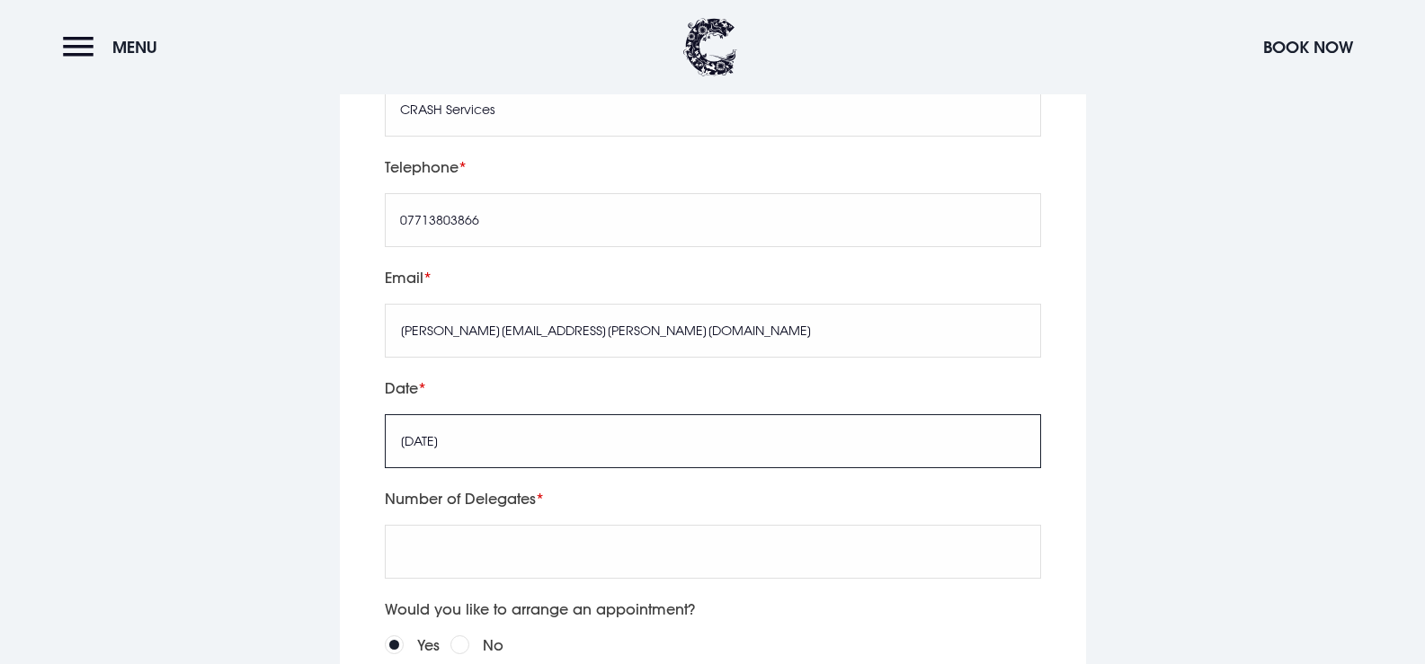
scroll to position [3866, 0]
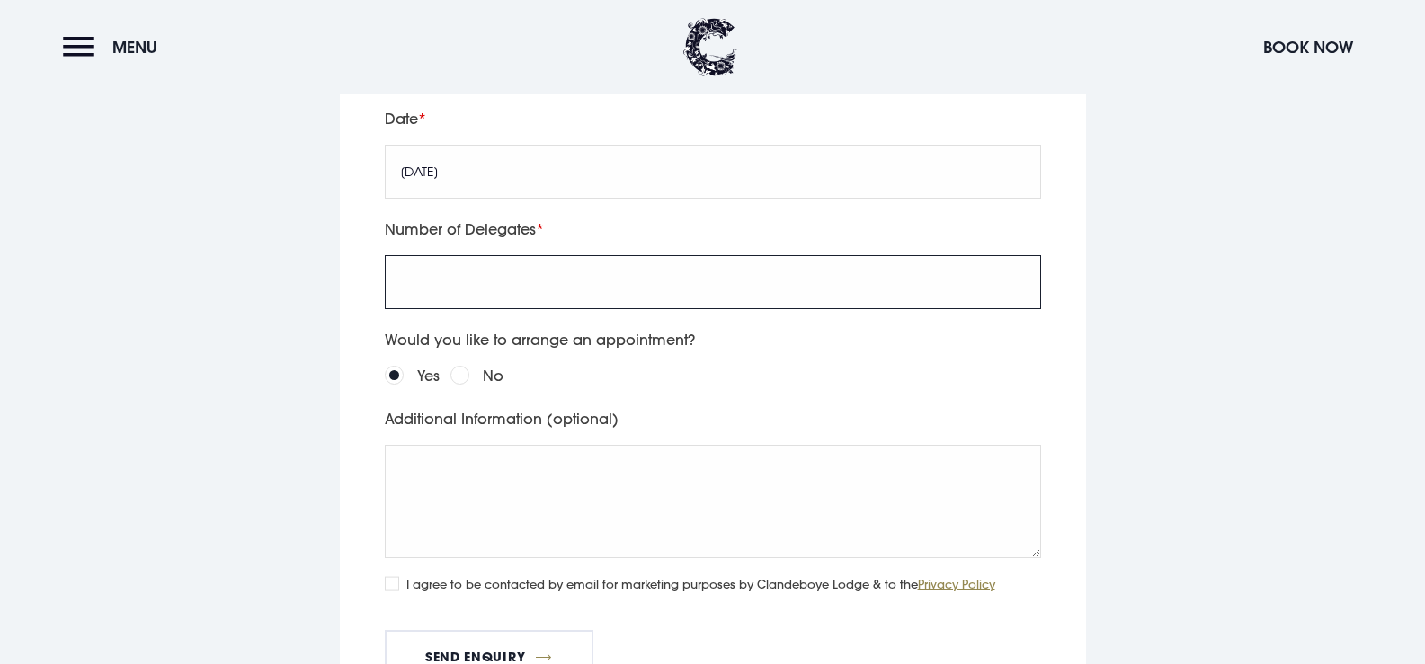
click at [501, 260] on input "Number of Delegates" at bounding box center [713, 282] width 656 height 54
type input "150-200"
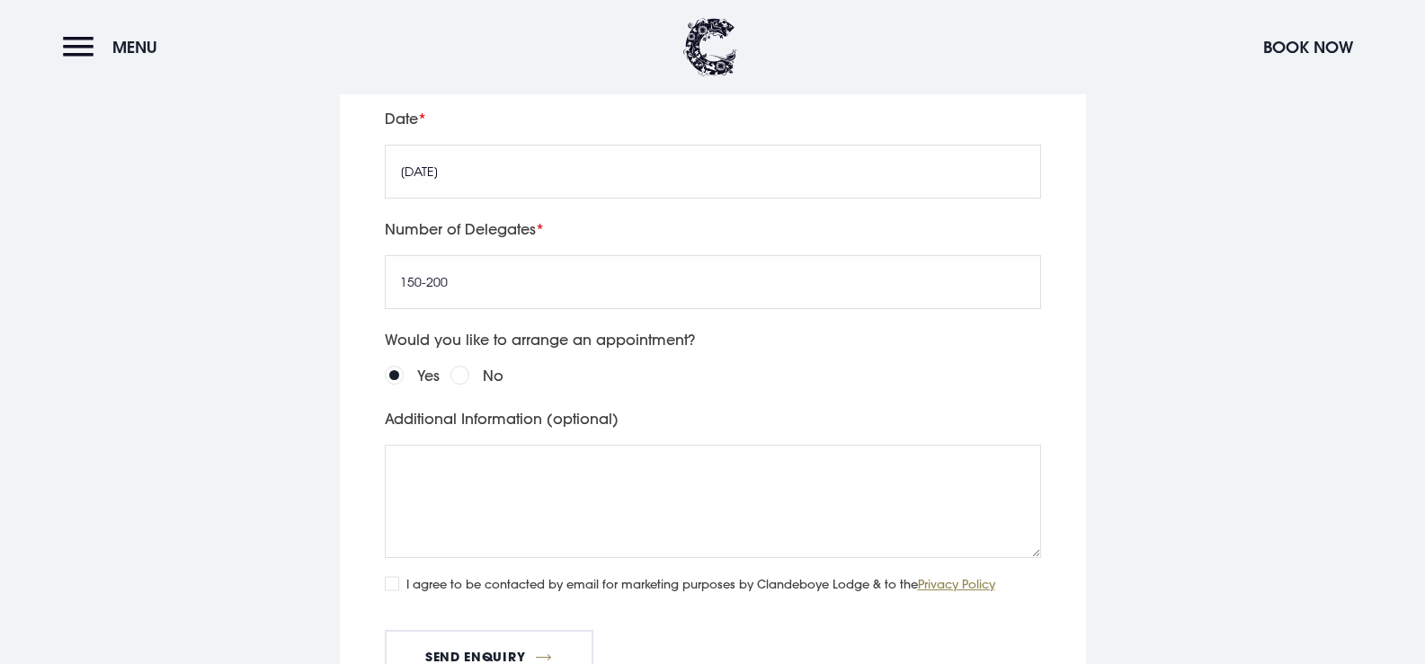
click at [477, 363] on div "No" at bounding box center [476, 375] width 53 height 25
click at [468, 366] on input "No" at bounding box center [459, 375] width 19 height 19
radio input "true"
click at [478, 459] on textarea "Additional Information (optional)" at bounding box center [713, 501] width 656 height 113
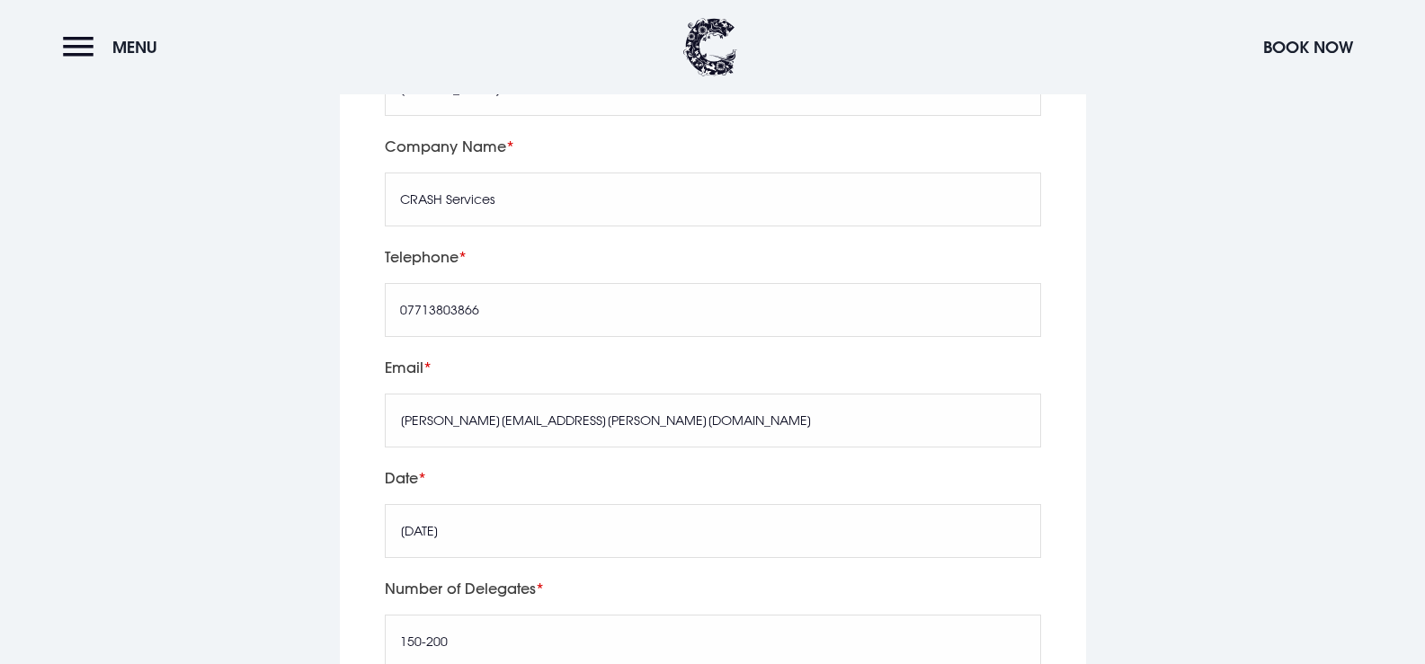
scroll to position [3956, 0]
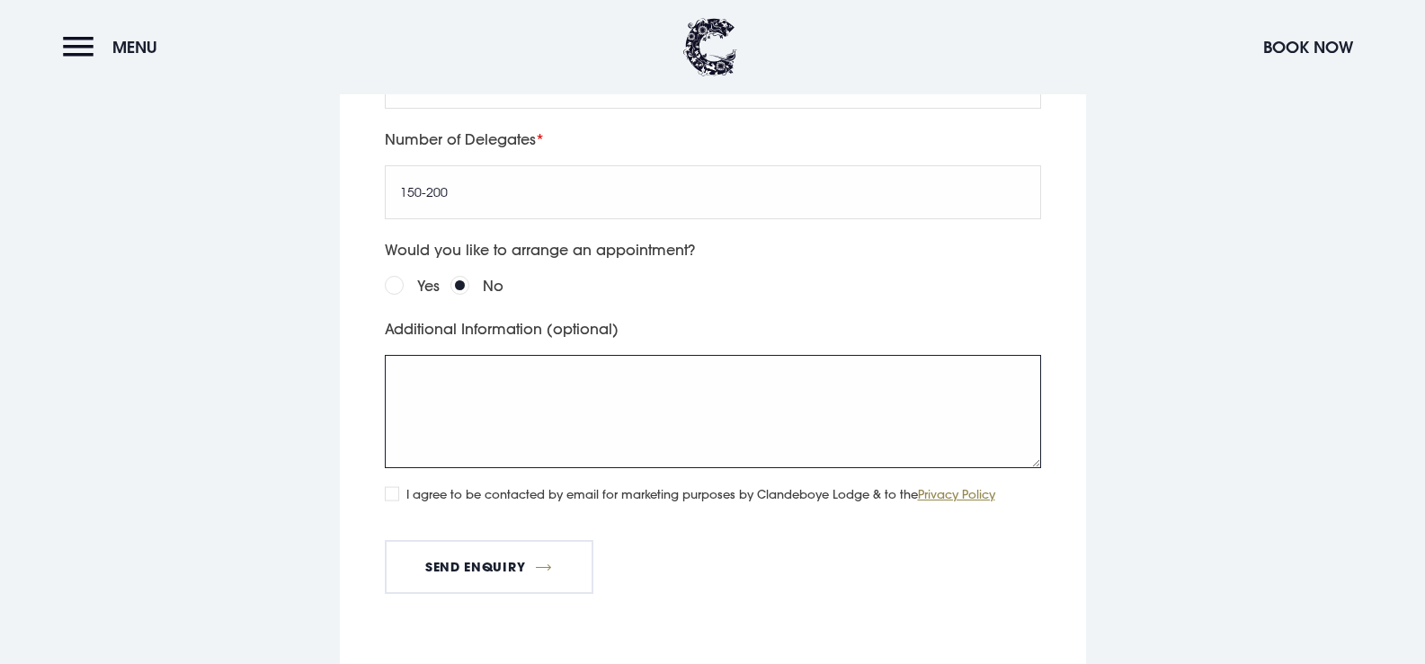
click at [518, 357] on textarea "Additional Information (optional)" at bounding box center [713, 411] width 656 height 113
type textarea "Is this date available for a Christmas party?"
click at [402, 486] on div "I agree to be contacted by email for marketing purposes by Clandeboye Lodge & t…" at bounding box center [713, 496] width 656 height 20
click at [400, 486] on div "I agree to be contacted by email for marketing purposes by Clandeboye Lodge & t…" at bounding box center [713, 496] width 656 height 20
click at [397, 486] on input "I agree to be contacted by email for marketing purposes by Clandeboye Lodge & t…" at bounding box center [392, 493] width 14 height 14
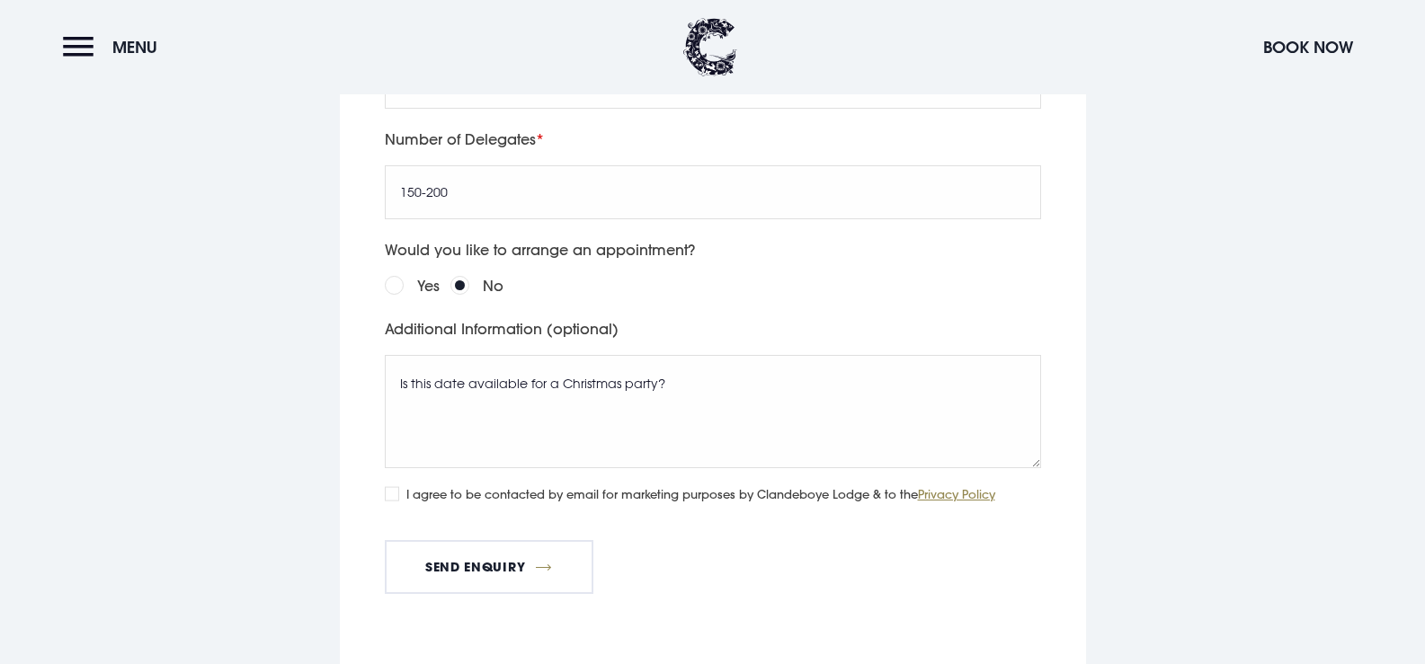
checkbox input "true"
click at [440, 543] on button "Send Enquiry" at bounding box center [489, 567] width 209 height 54
